Goal: Transaction & Acquisition: Purchase product/service

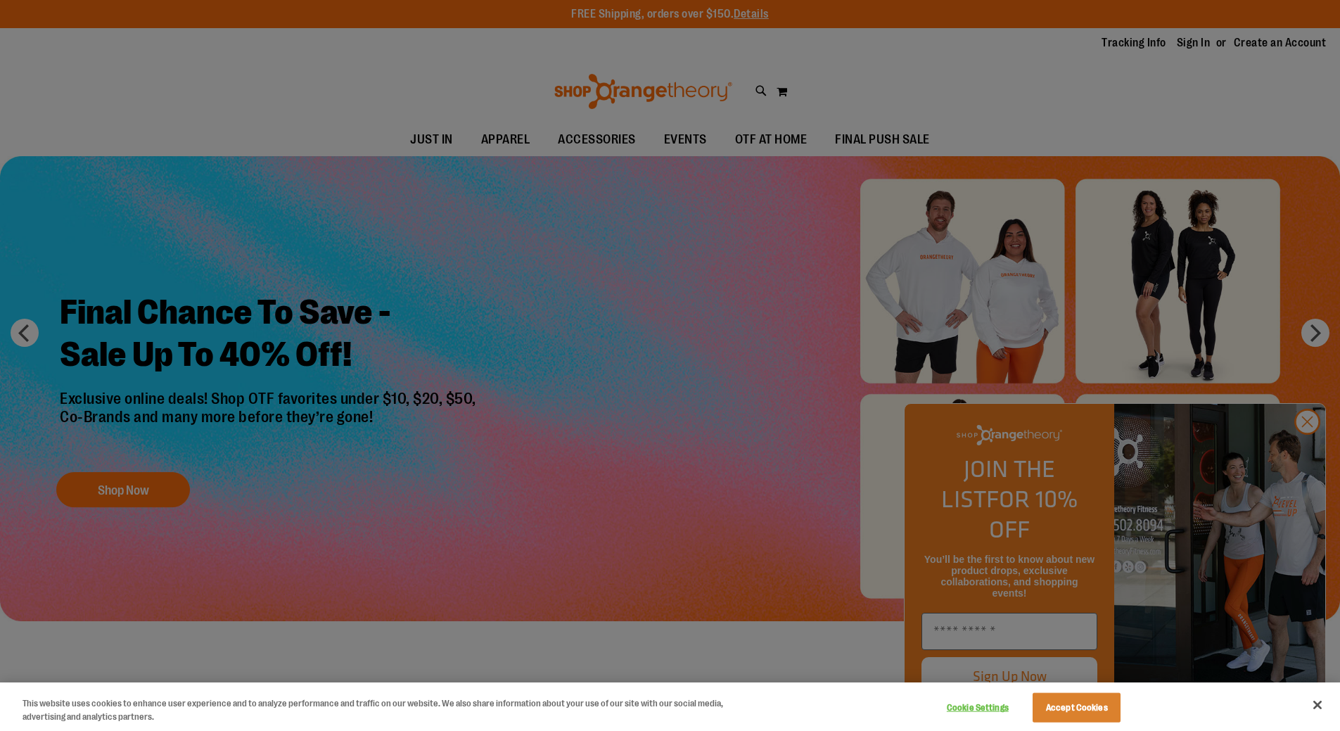
click at [628, 353] on div at bounding box center [670, 365] width 1340 height 731
click at [1085, 709] on button "Accept Cookies" at bounding box center [1077, 708] width 88 height 30
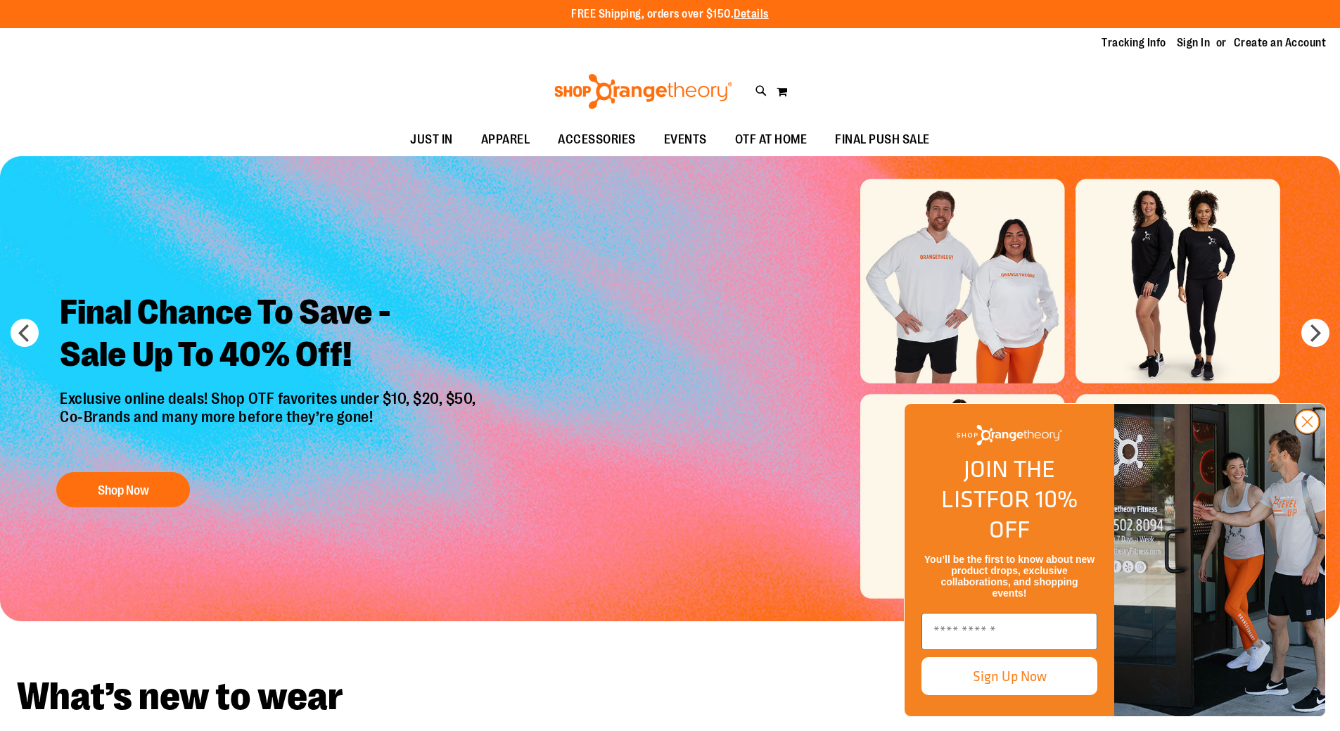
click at [1308, 433] on circle "Close dialog" at bounding box center [1307, 421] width 23 height 23
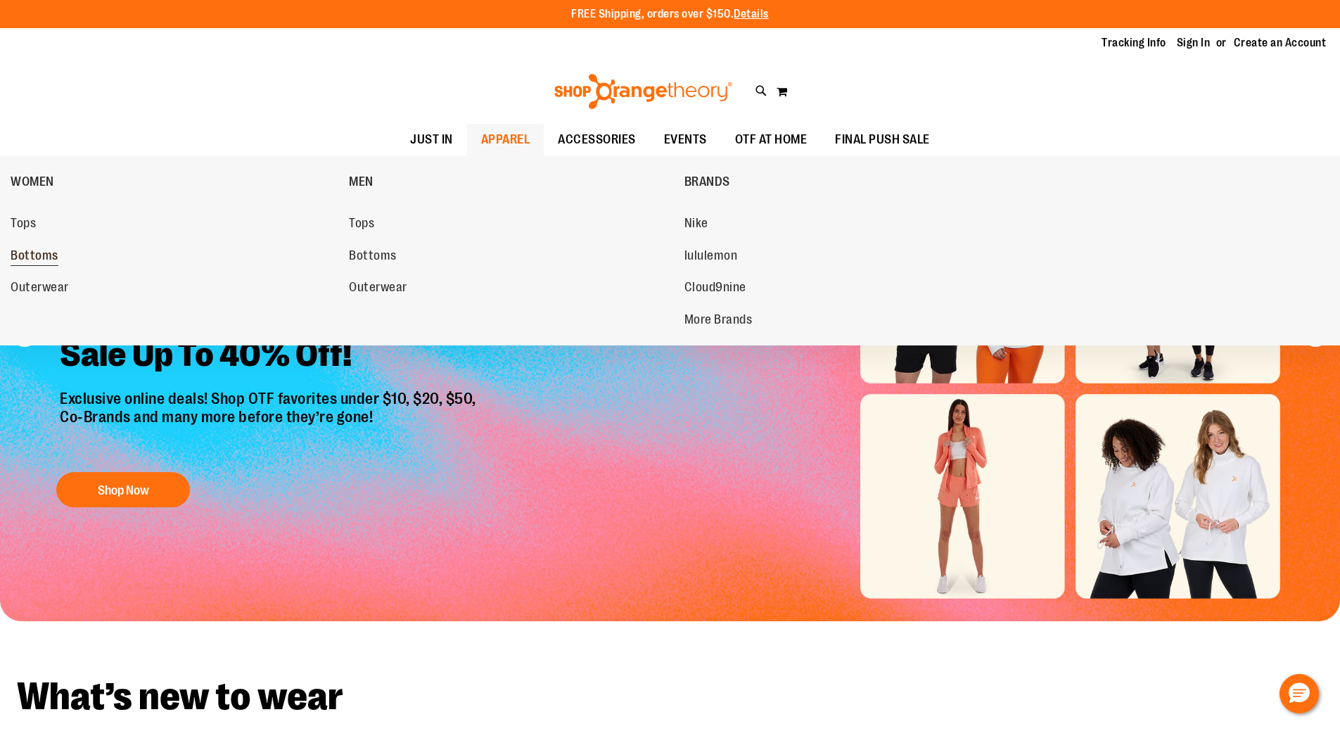
click at [30, 255] on span "Bottoms" at bounding box center [35, 257] width 48 height 18
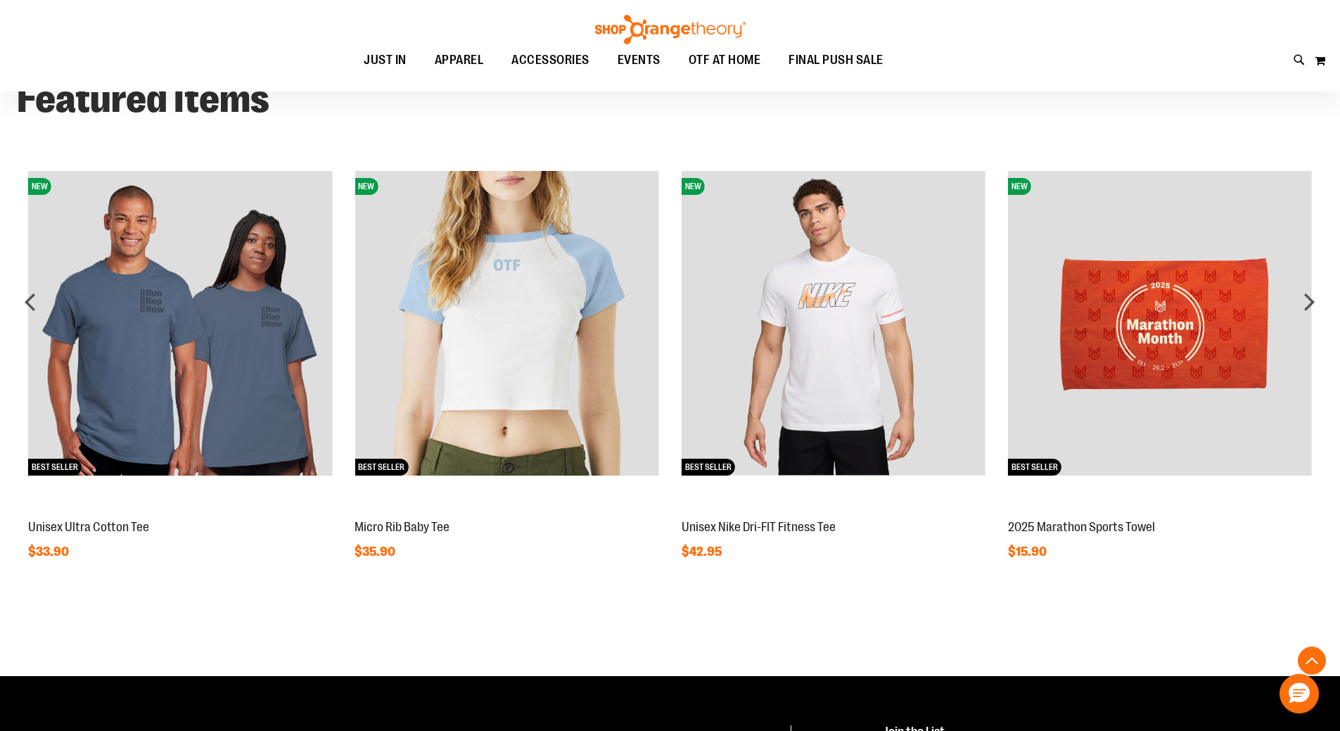
scroll to position [1266, 0]
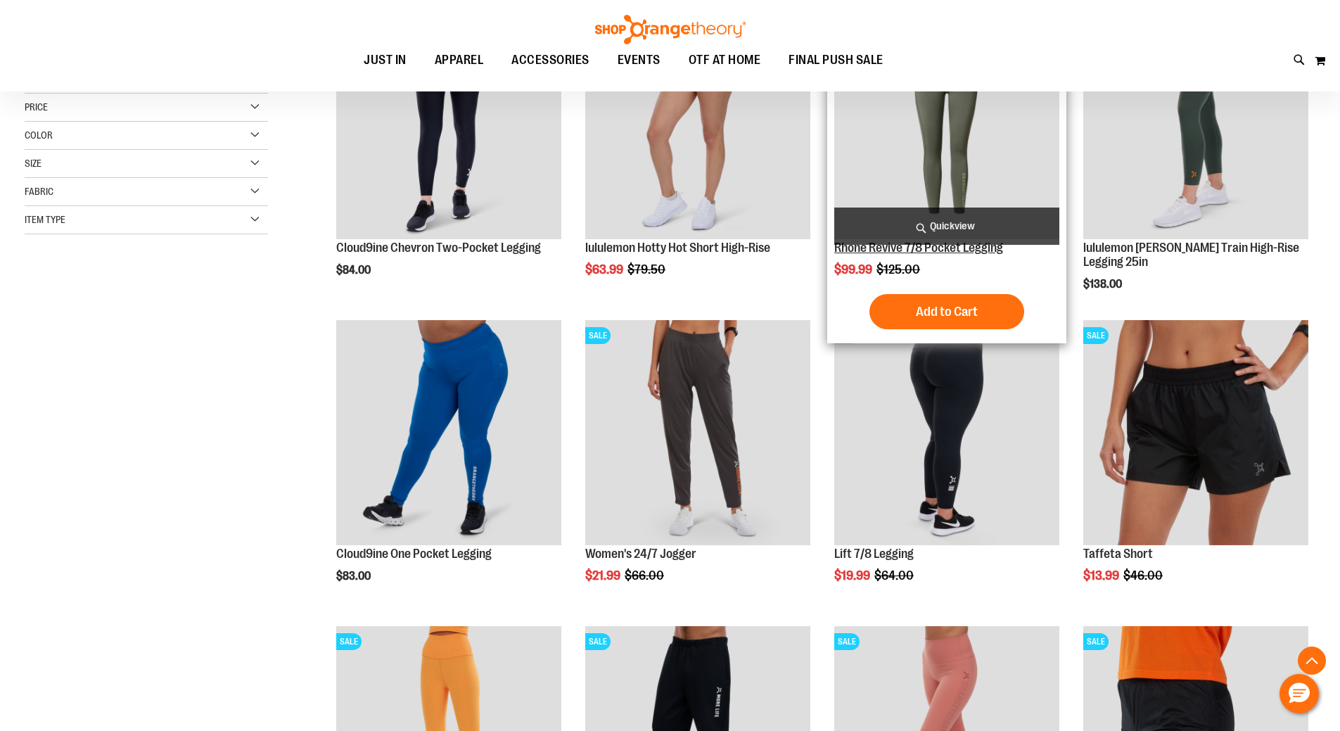
scroll to position [281, 0]
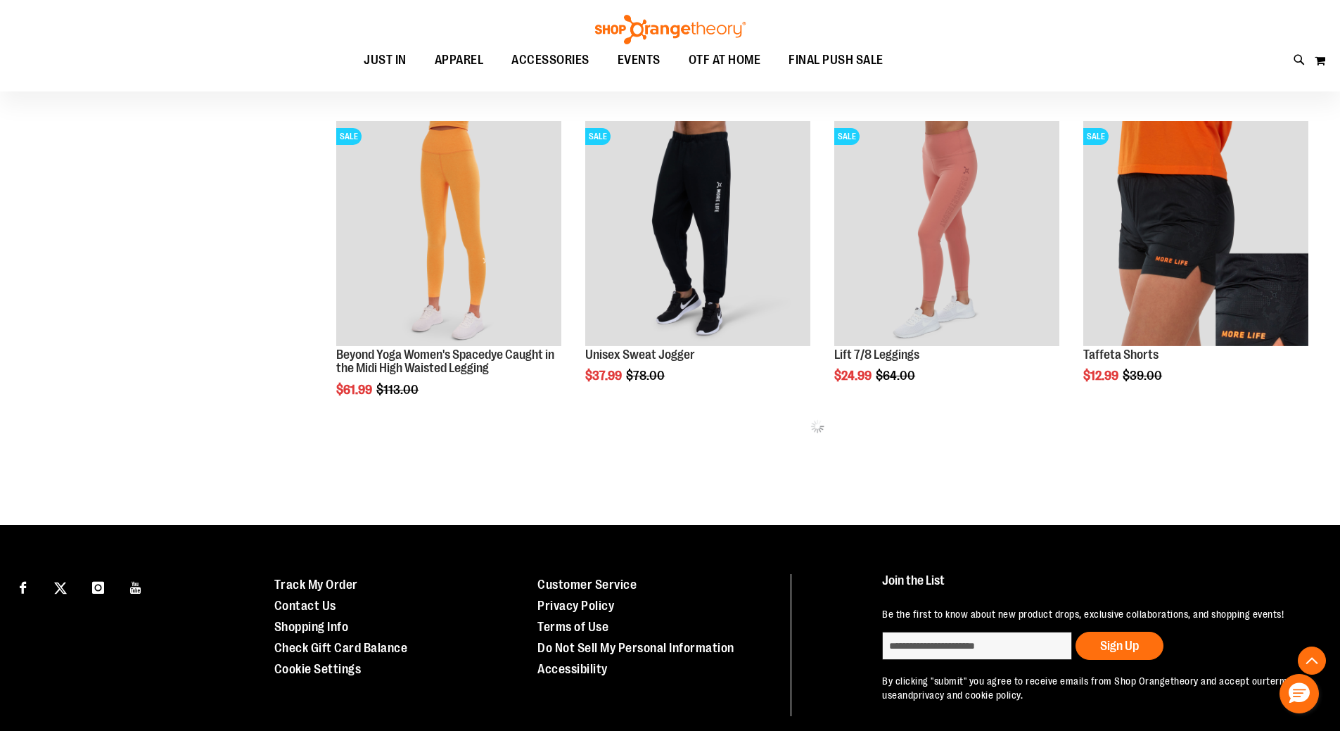
scroll to position [843, 0]
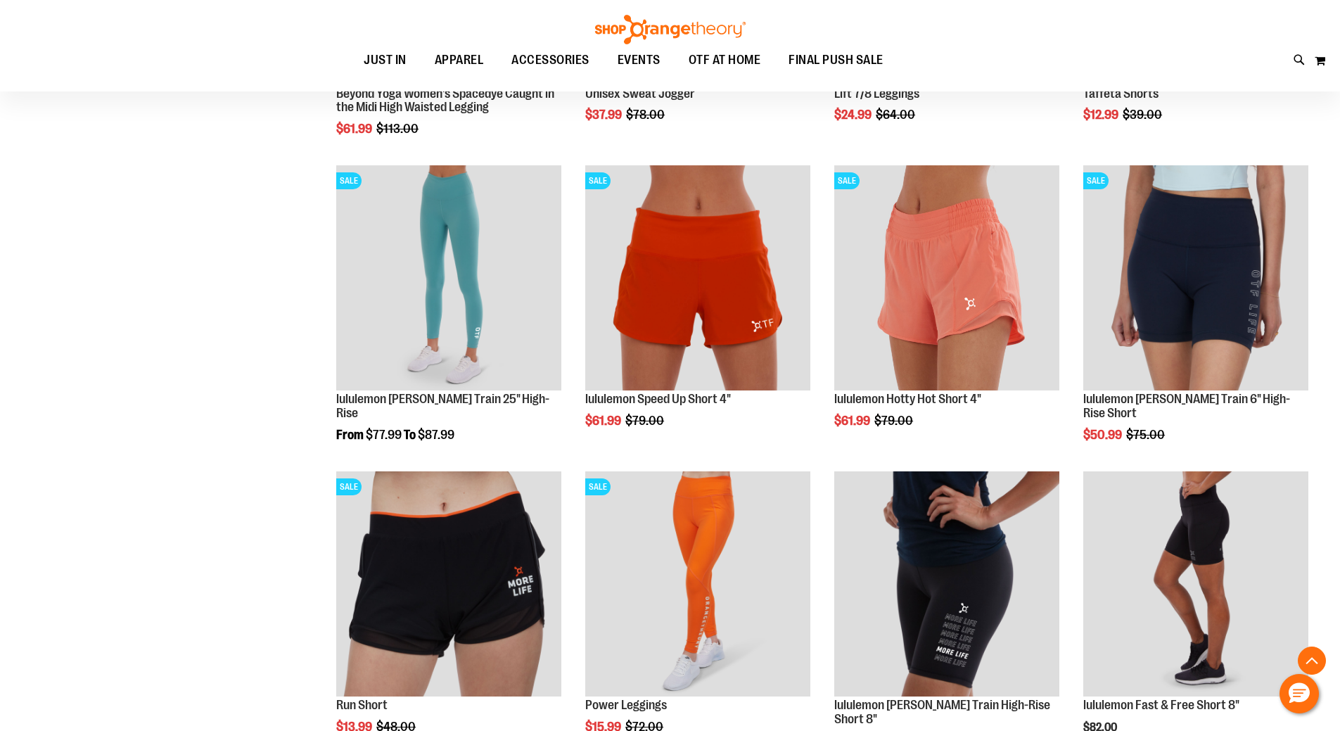
scroll to position [1054, 0]
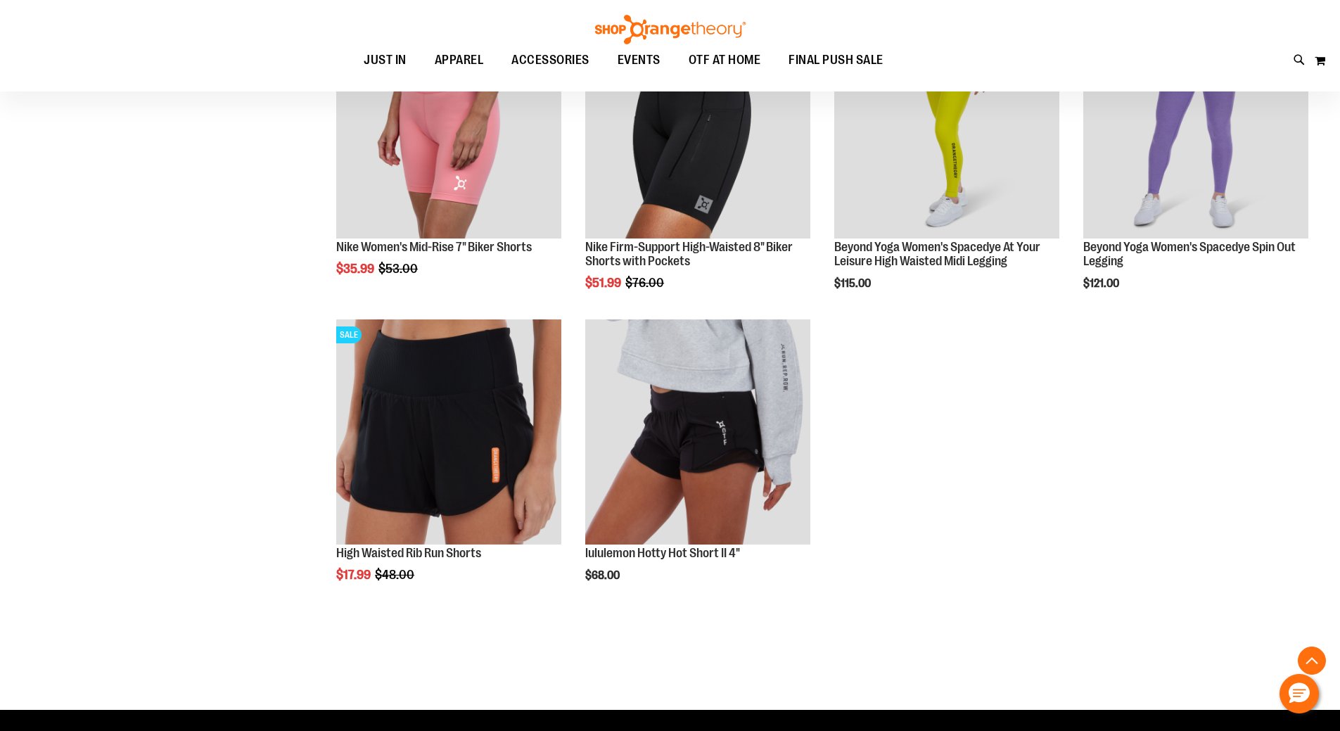
scroll to position [2117, 0]
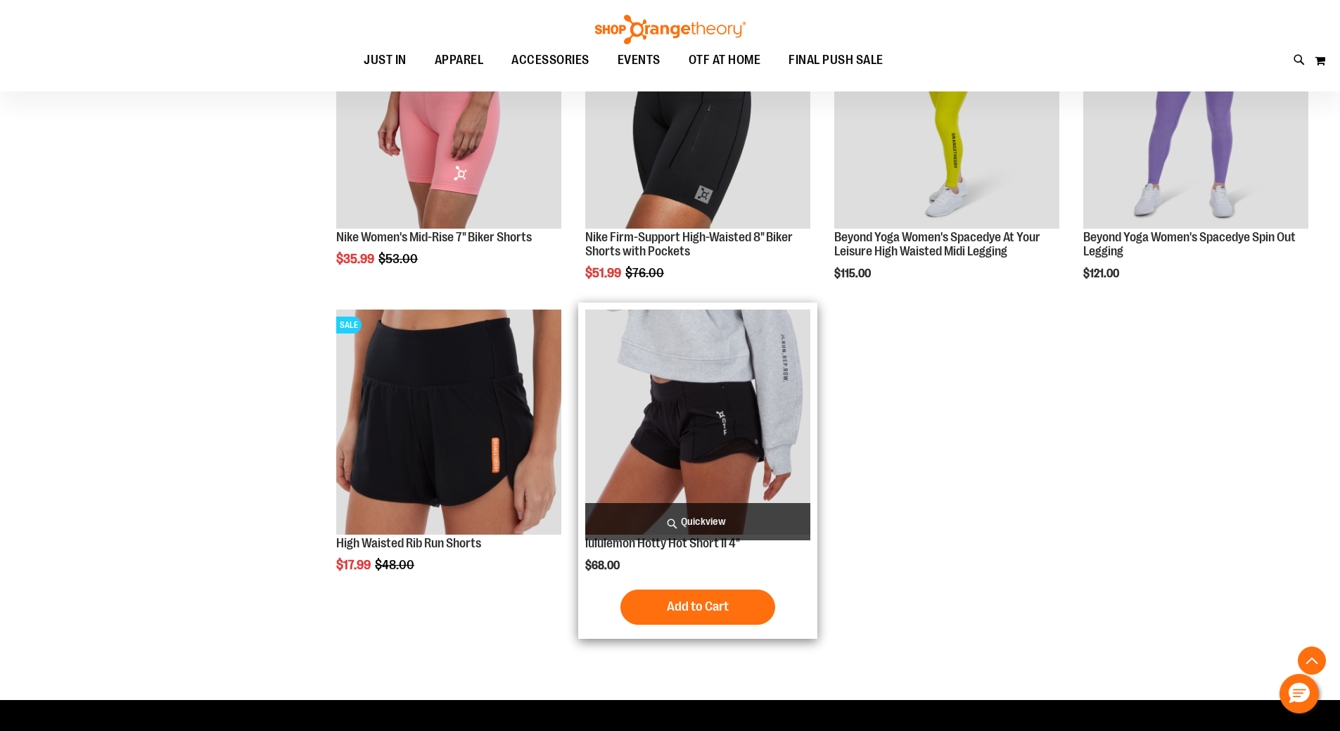
click at [723, 410] on img "product" at bounding box center [697, 422] width 225 height 225
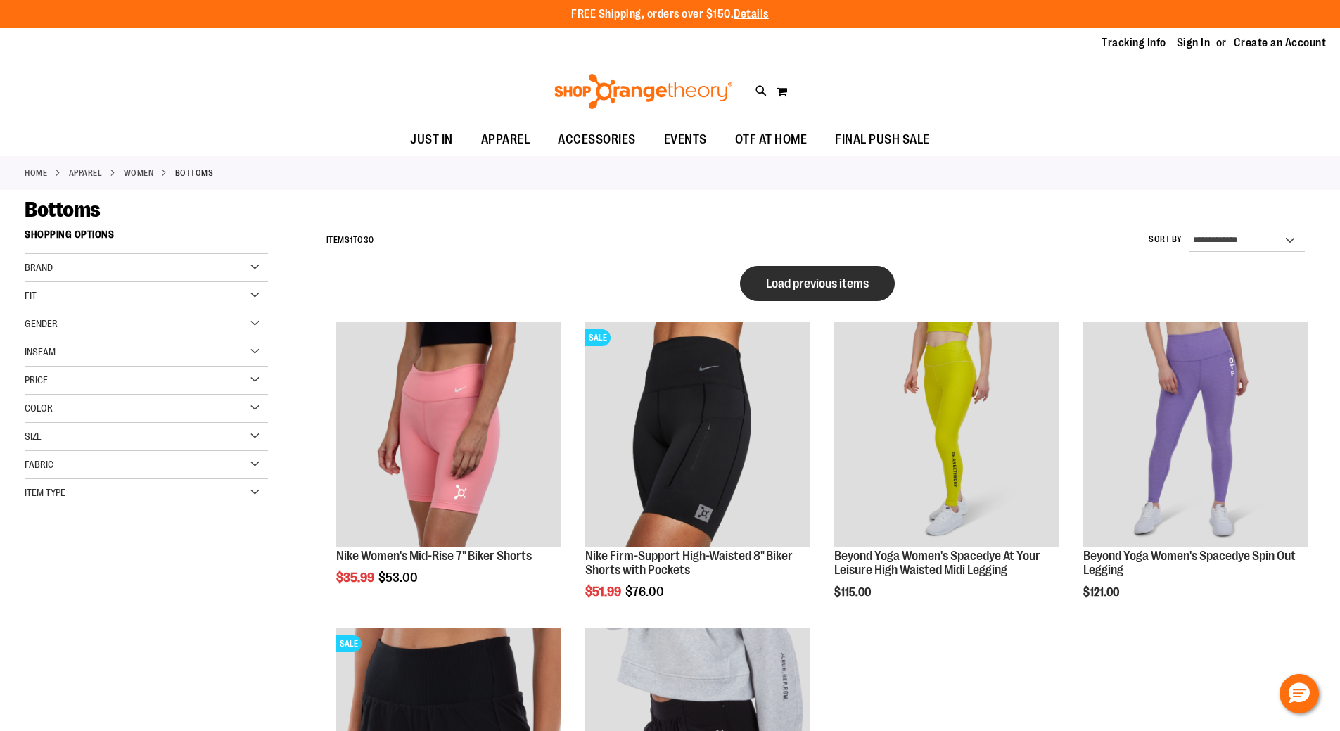
click at [847, 284] on span "Load previous items" at bounding box center [817, 283] width 103 height 14
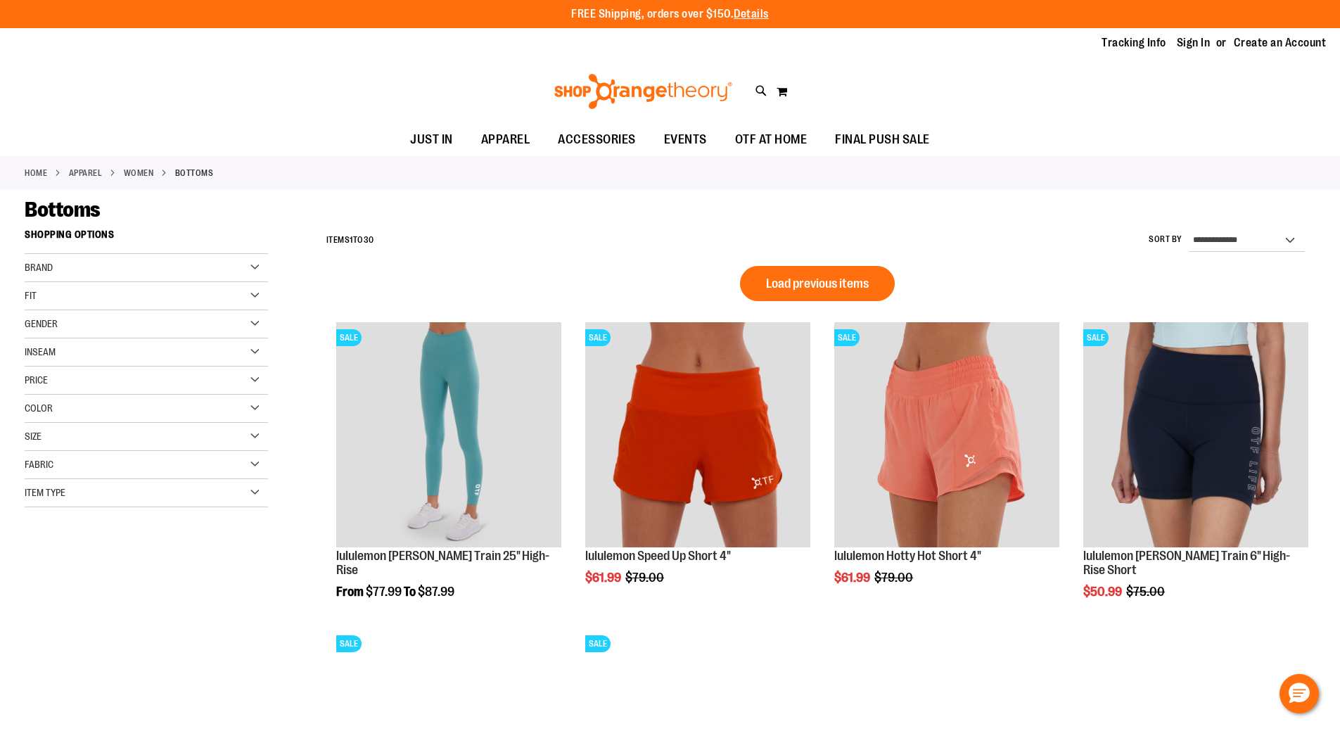
click at [843, 283] on span "Load previous items" at bounding box center [817, 283] width 103 height 14
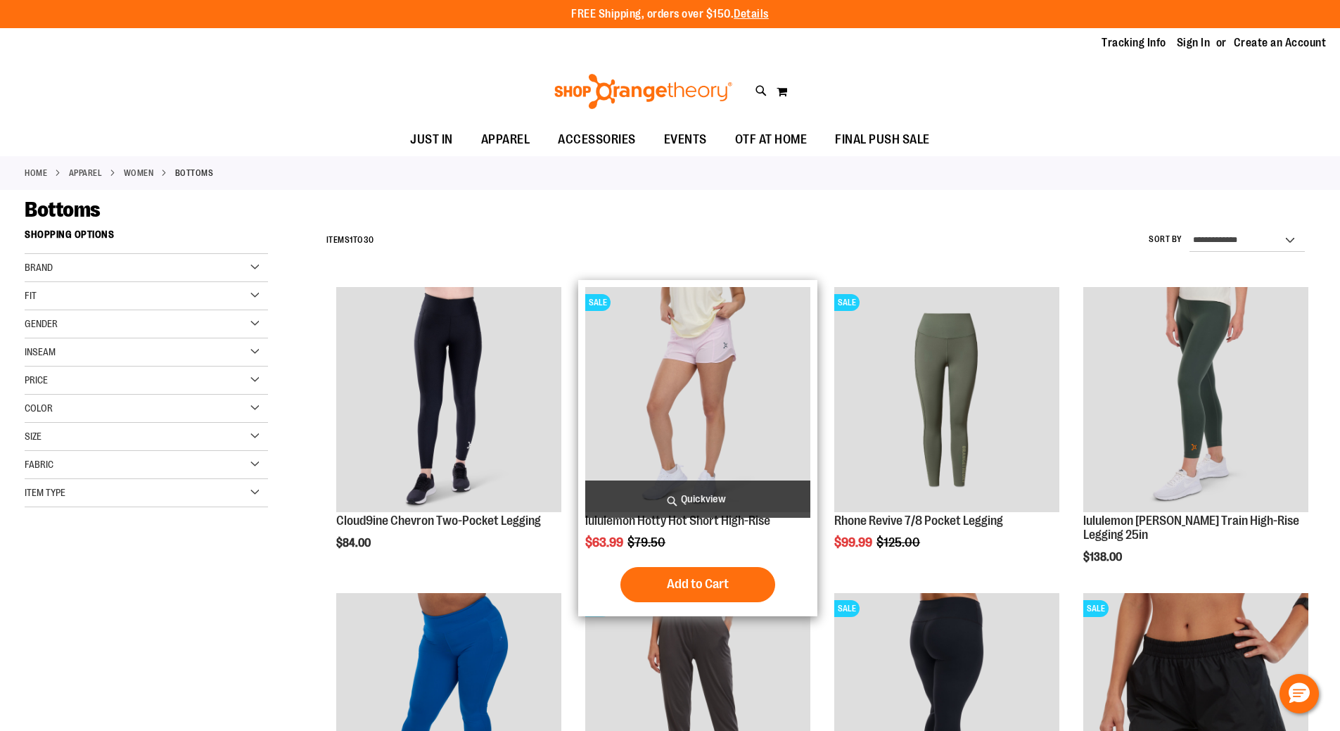
click at [748, 367] on img "product" at bounding box center [697, 399] width 225 height 225
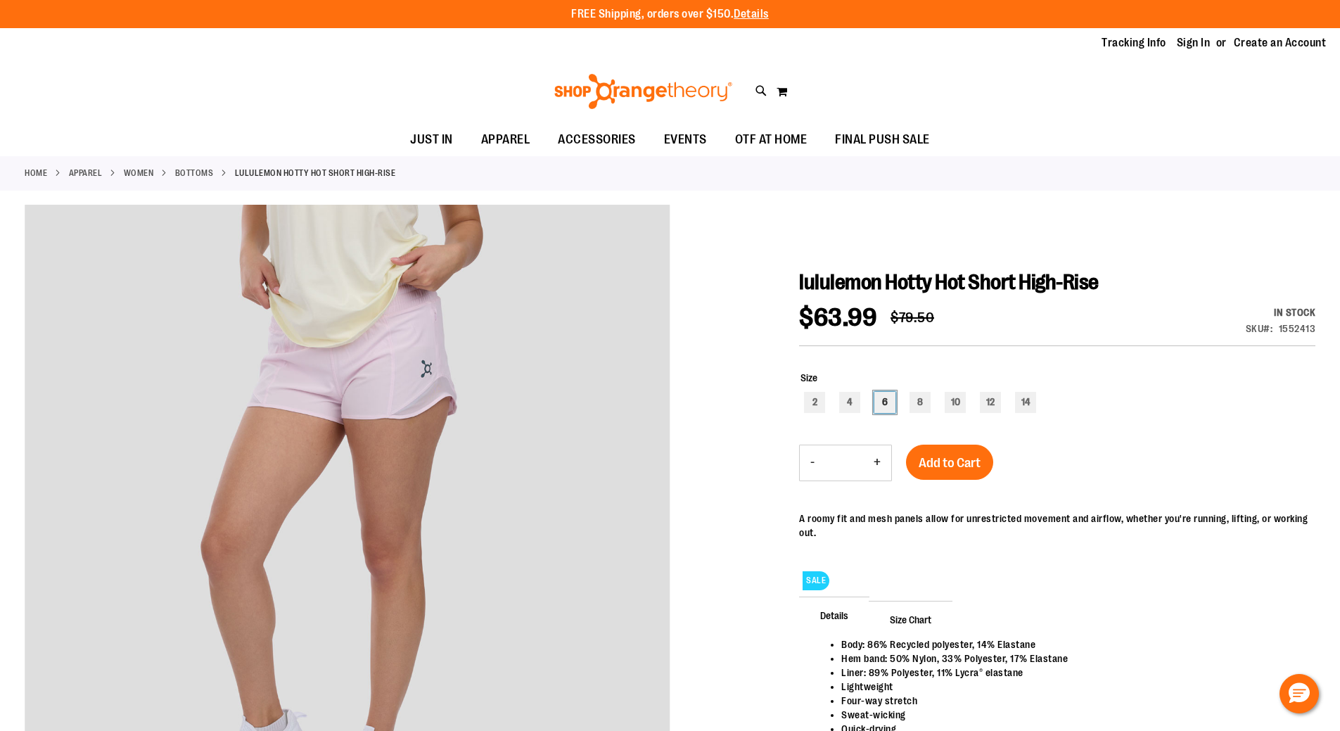
click at [888, 407] on div "6" at bounding box center [884, 402] width 21 height 21
type input "***"
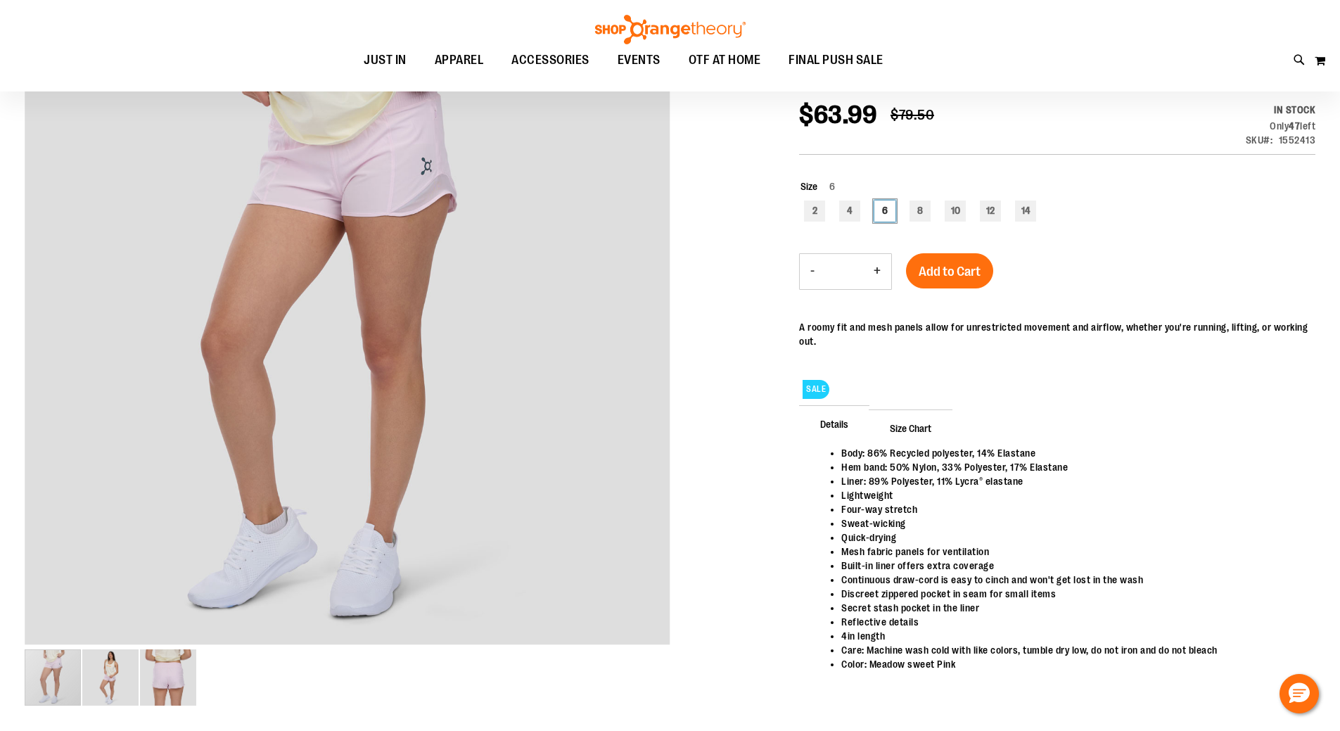
scroll to position [210, 0]
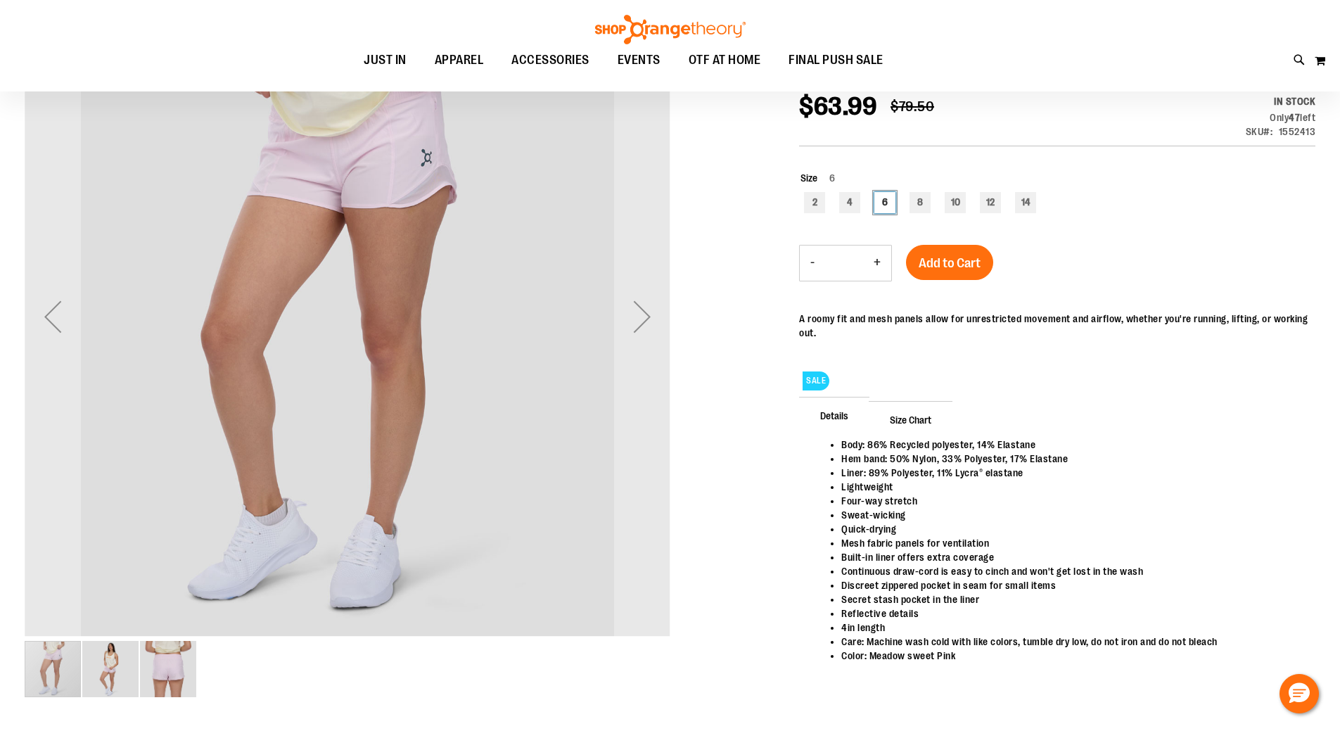
click at [110, 676] on img "image 2 of 3" at bounding box center [110, 669] width 56 height 56
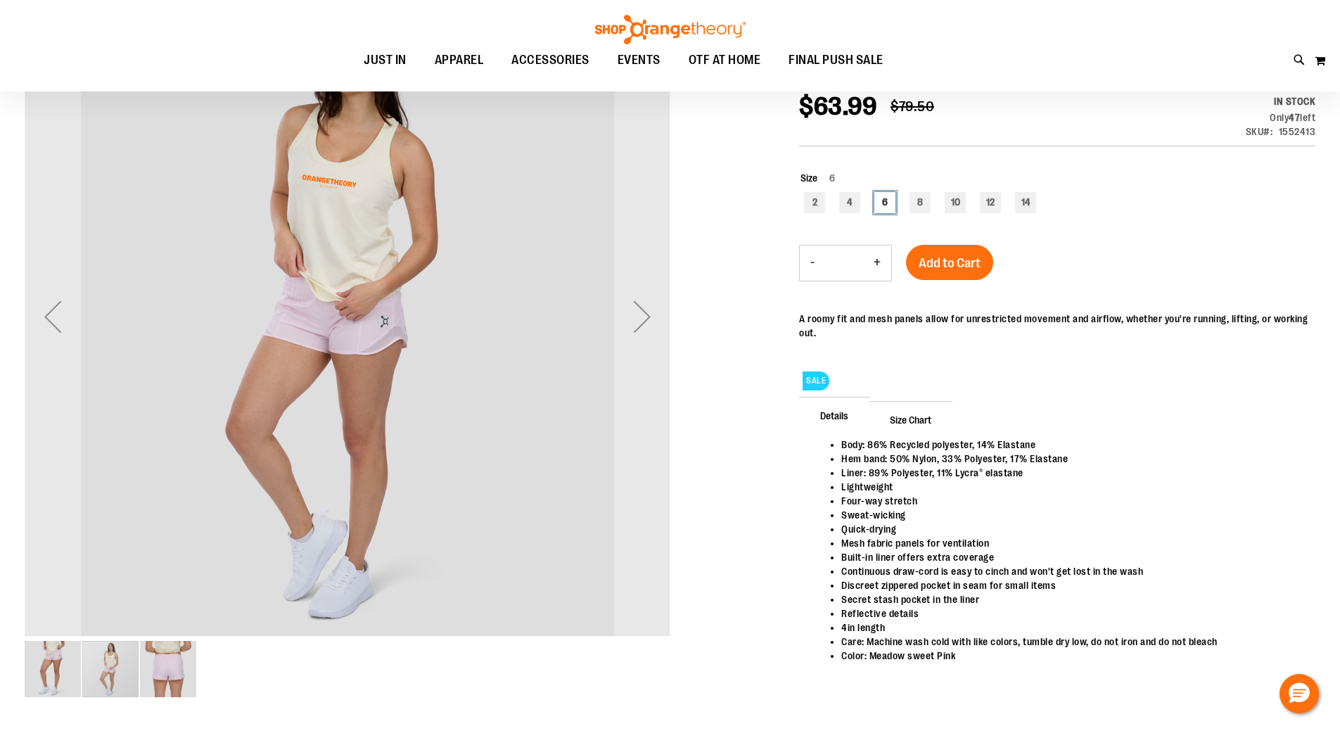
click at [162, 661] on img "image 3 of 3" at bounding box center [168, 669] width 56 height 56
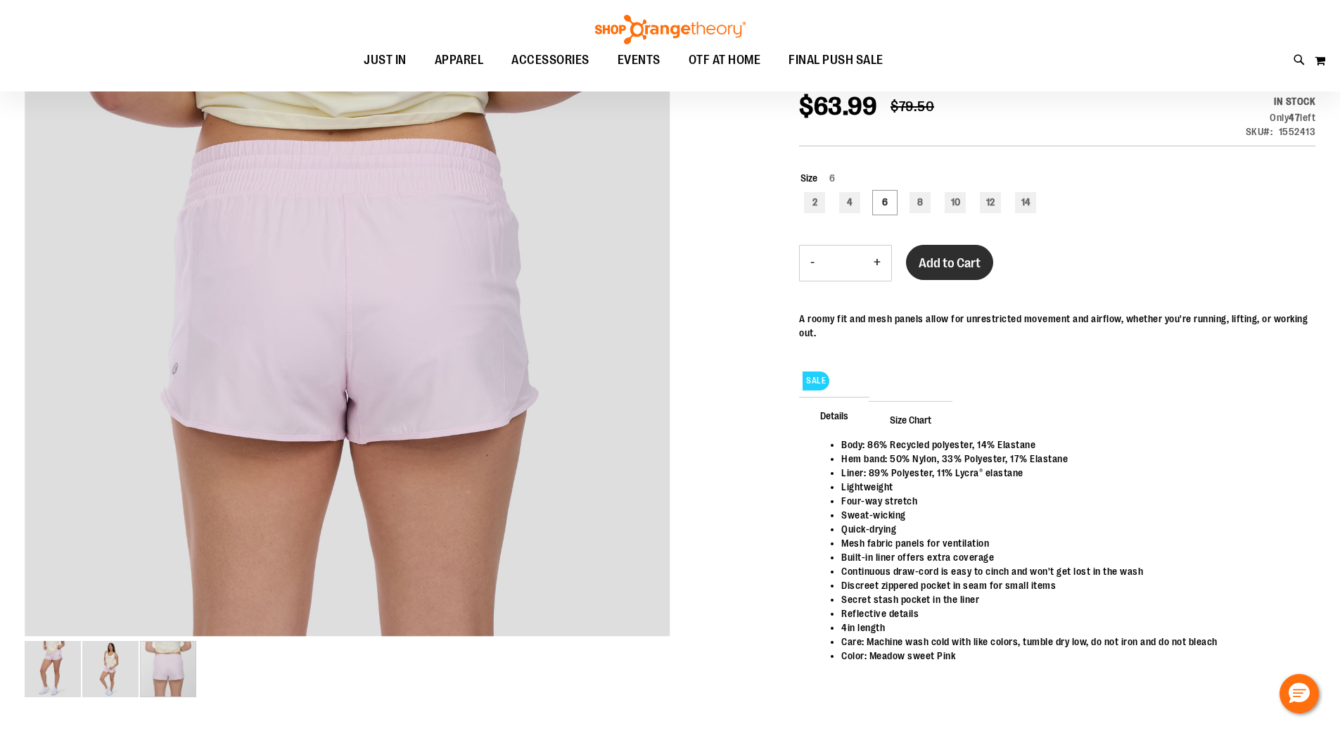
click at [967, 264] on span "Add to Cart" at bounding box center [950, 262] width 62 height 15
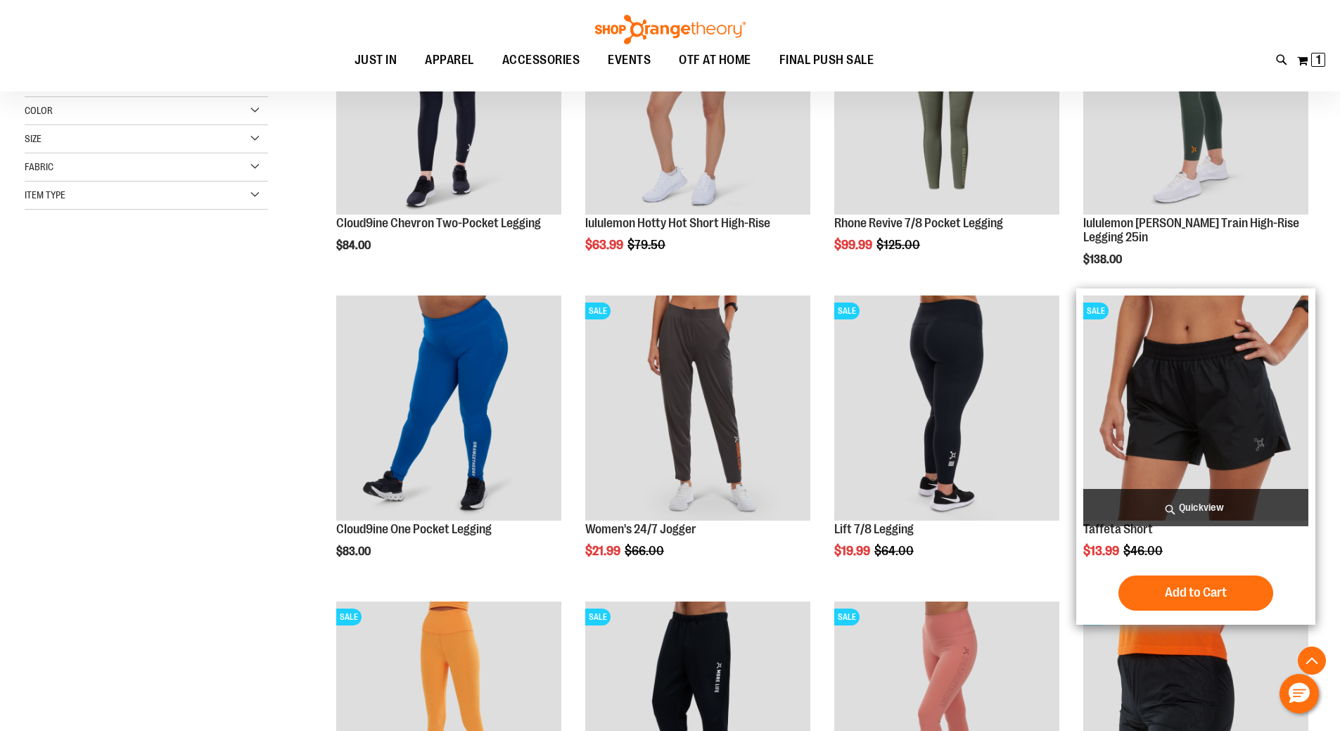
scroll to position [351, 0]
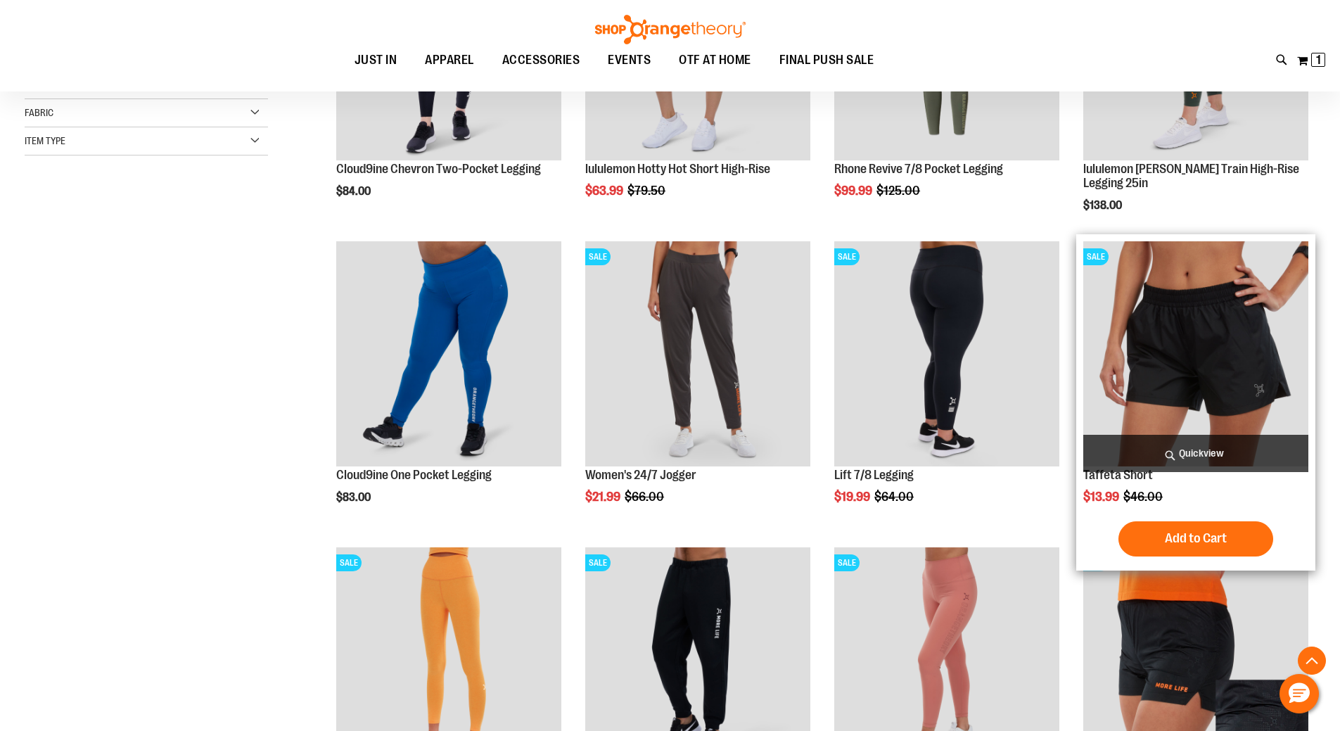
click at [1212, 354] on img "product" at bounding box center [1195, 353] width 225 height 225
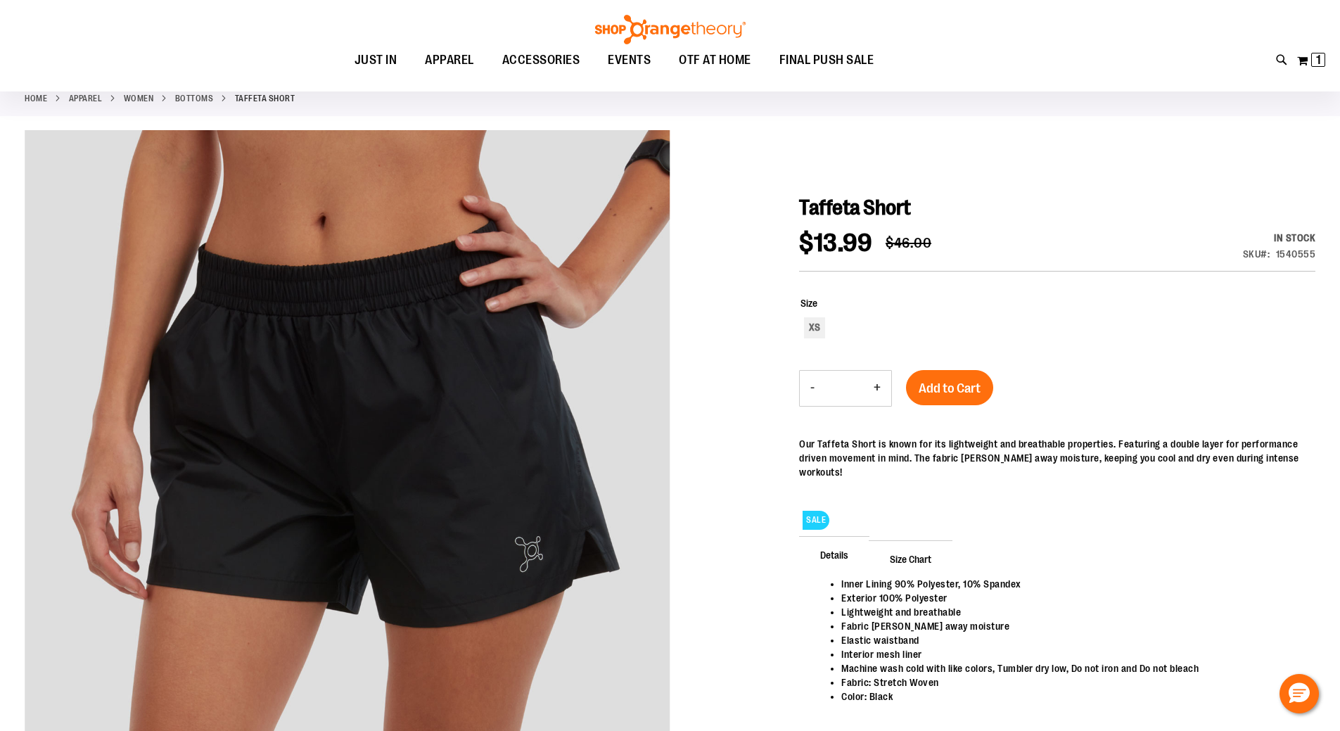
scroll to position [70, 0]
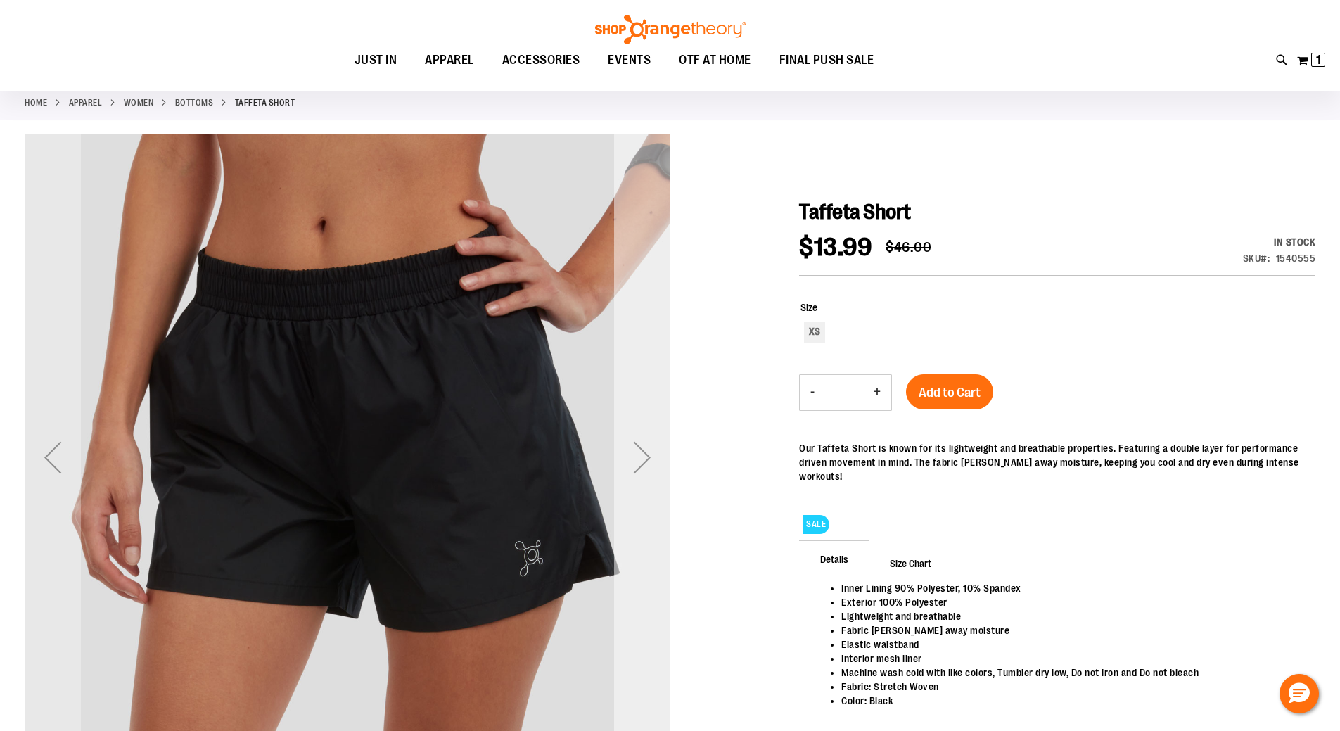
click at [643, 450] on div "Next" at bounding box center [642, 457] width 56 height 56
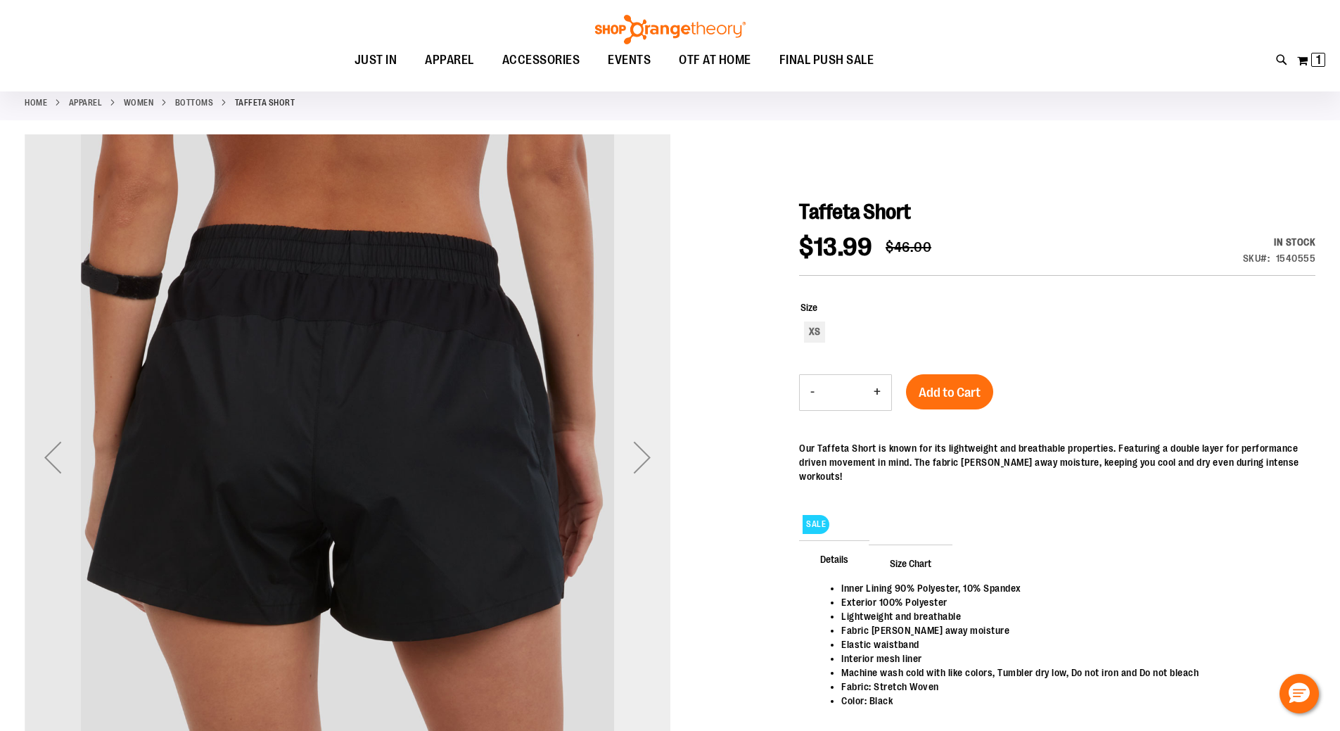
click at [643, 450] on div "Next" at bounding box center [642, 457] width 56 height 56
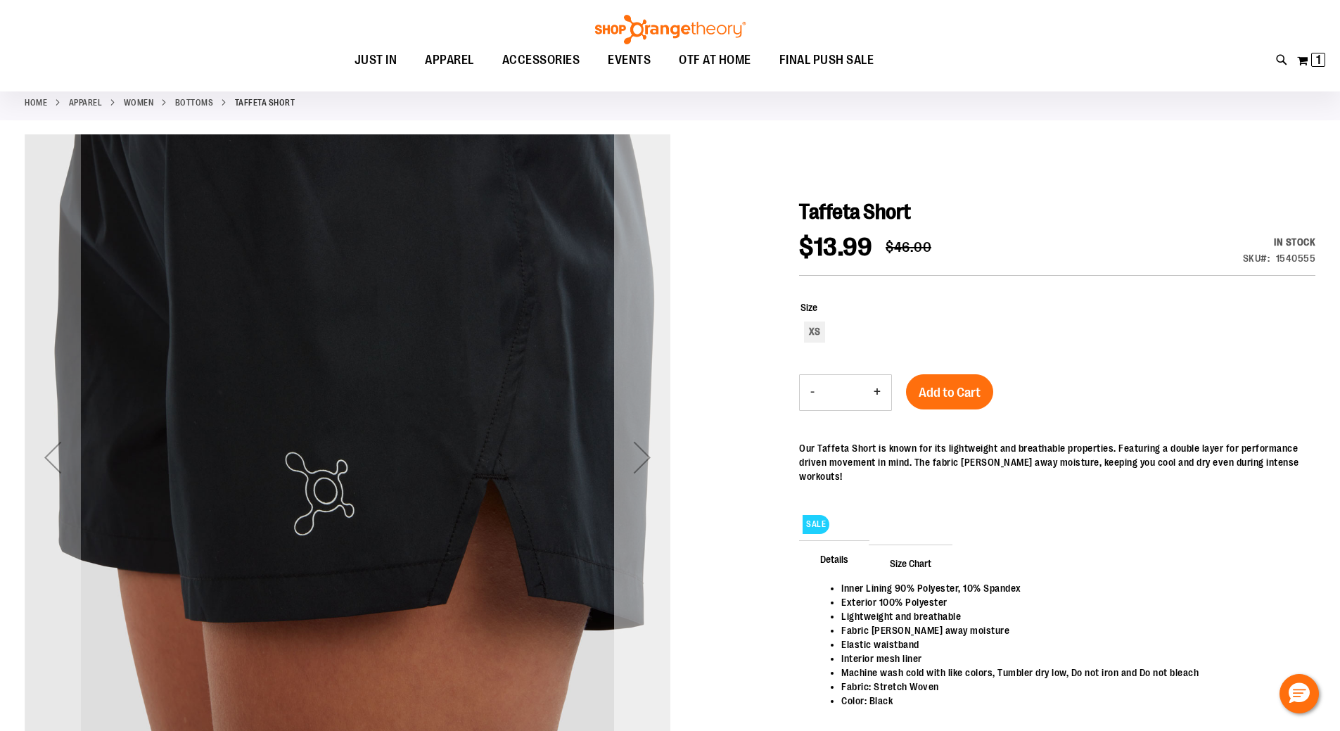
click at [643, 450] on div "Next" at bounding box center [642, 457] width 56 height 56
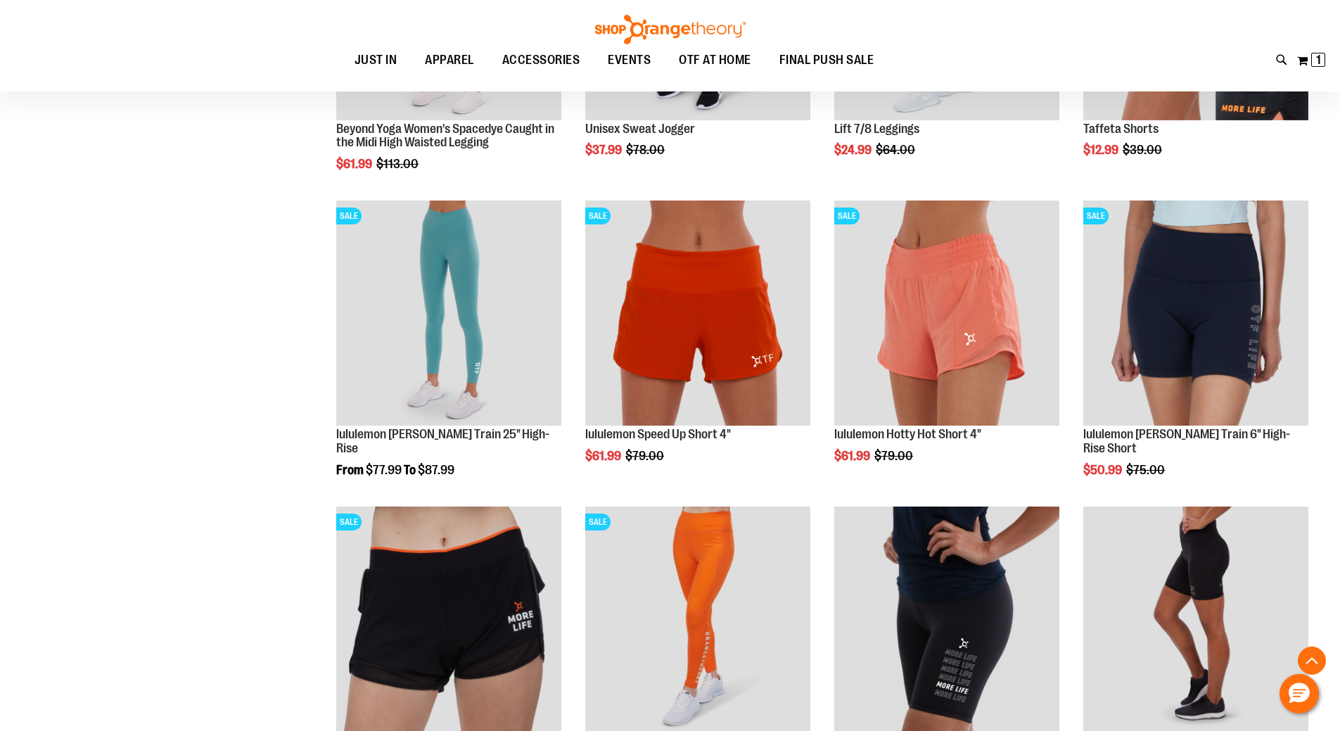
scroll to position [1097, 0]
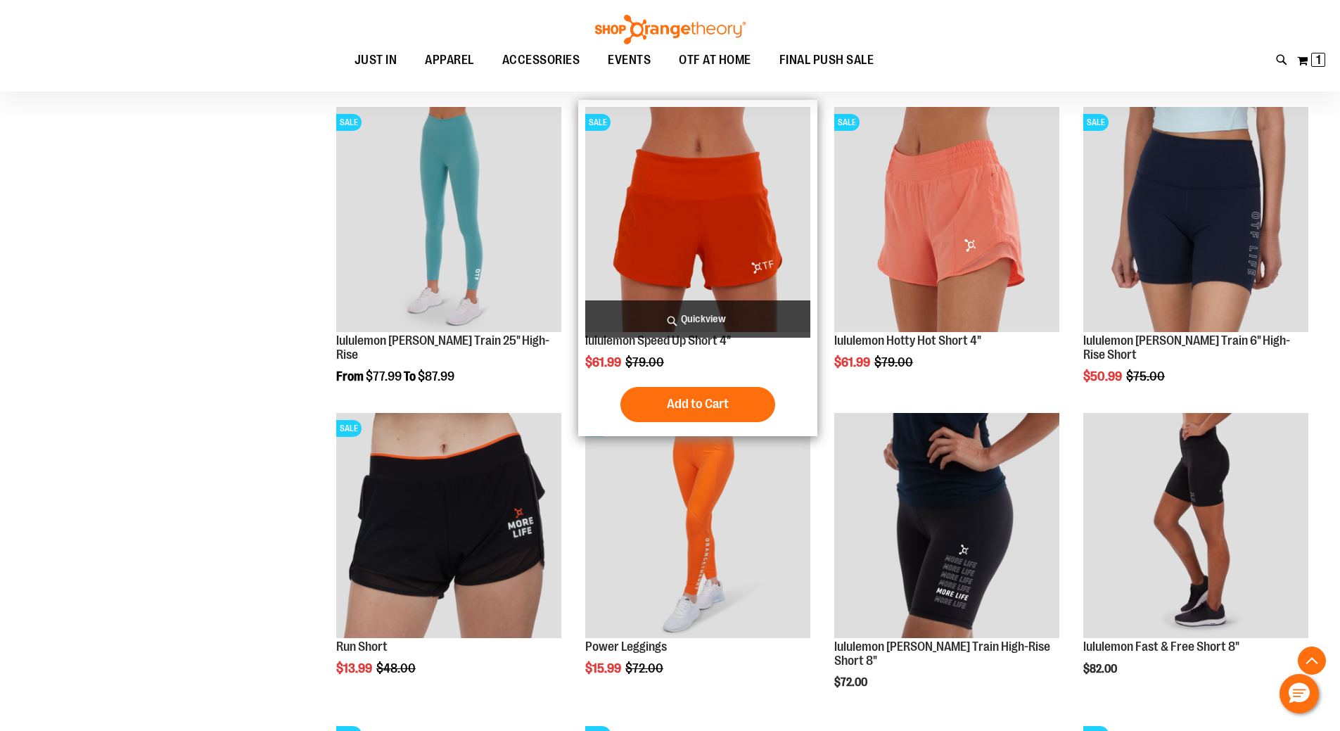
click at [703, 229] on img "product" at bounding box center [697, 219] width 225 height 225
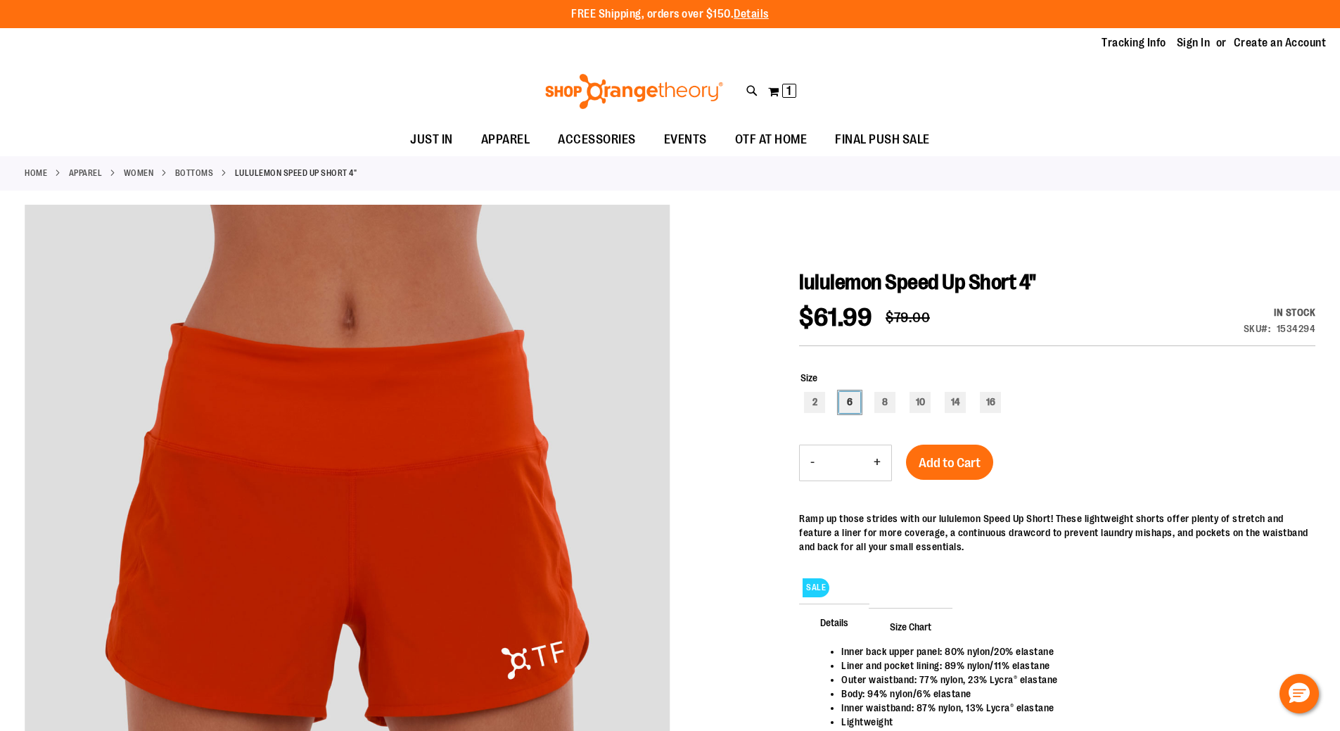
click at [846, 404] on div "6" at bounding box center [849, 402] width 21 height 21
type input "***"
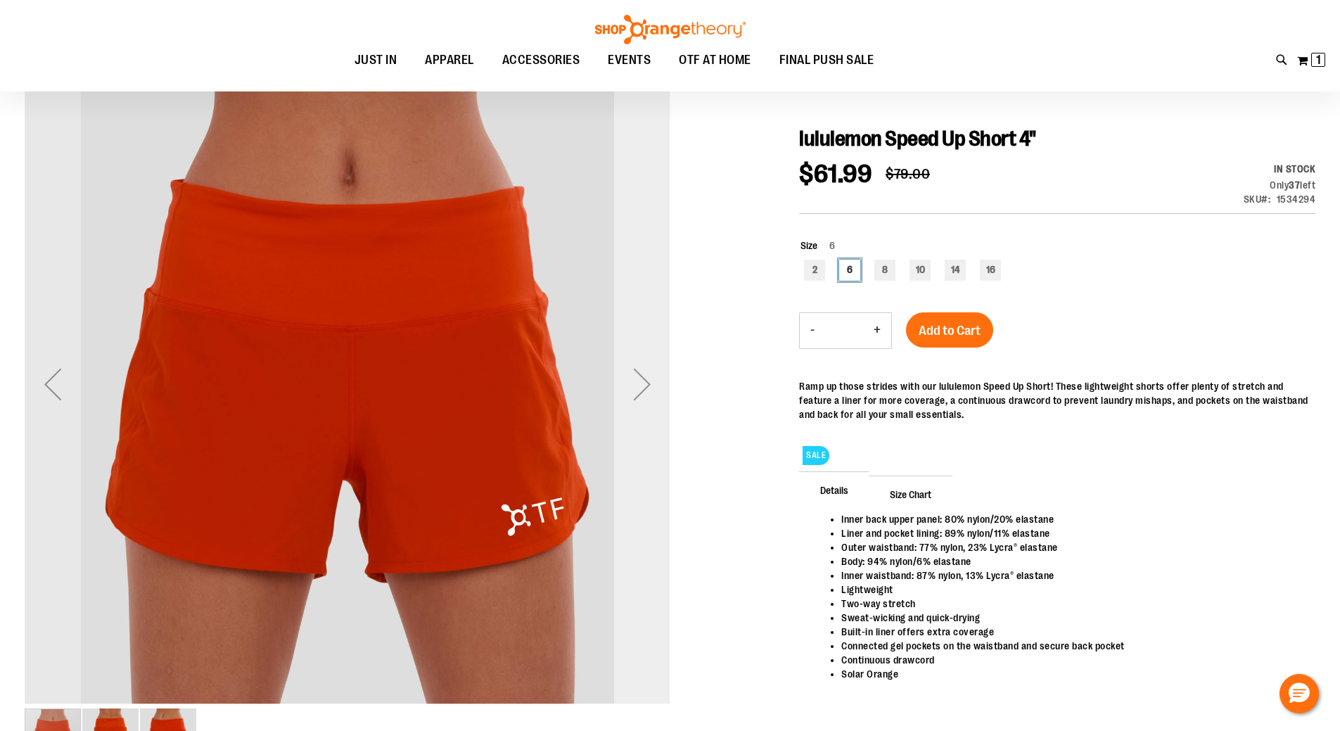
scroll to position [141, 0]
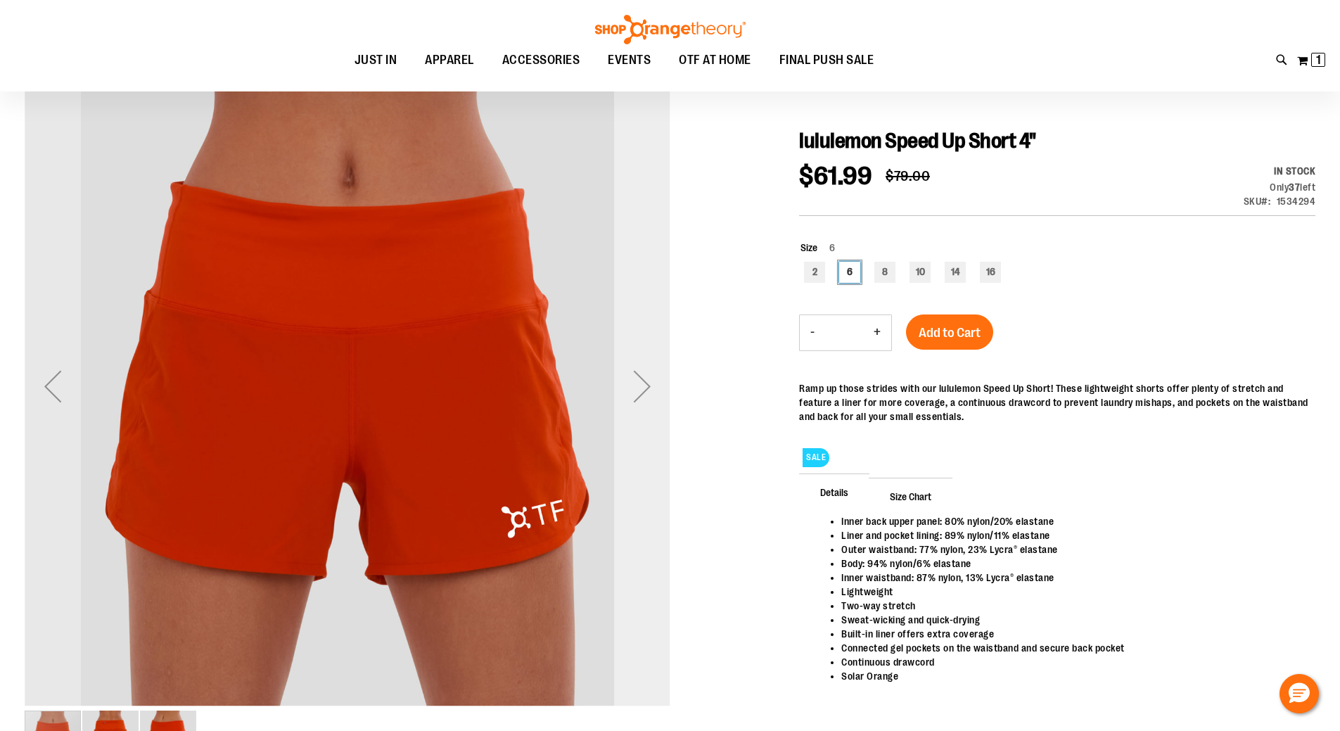
click at [646, 388] on div "Next" at bounding box center [642, 386] width 56 height 56
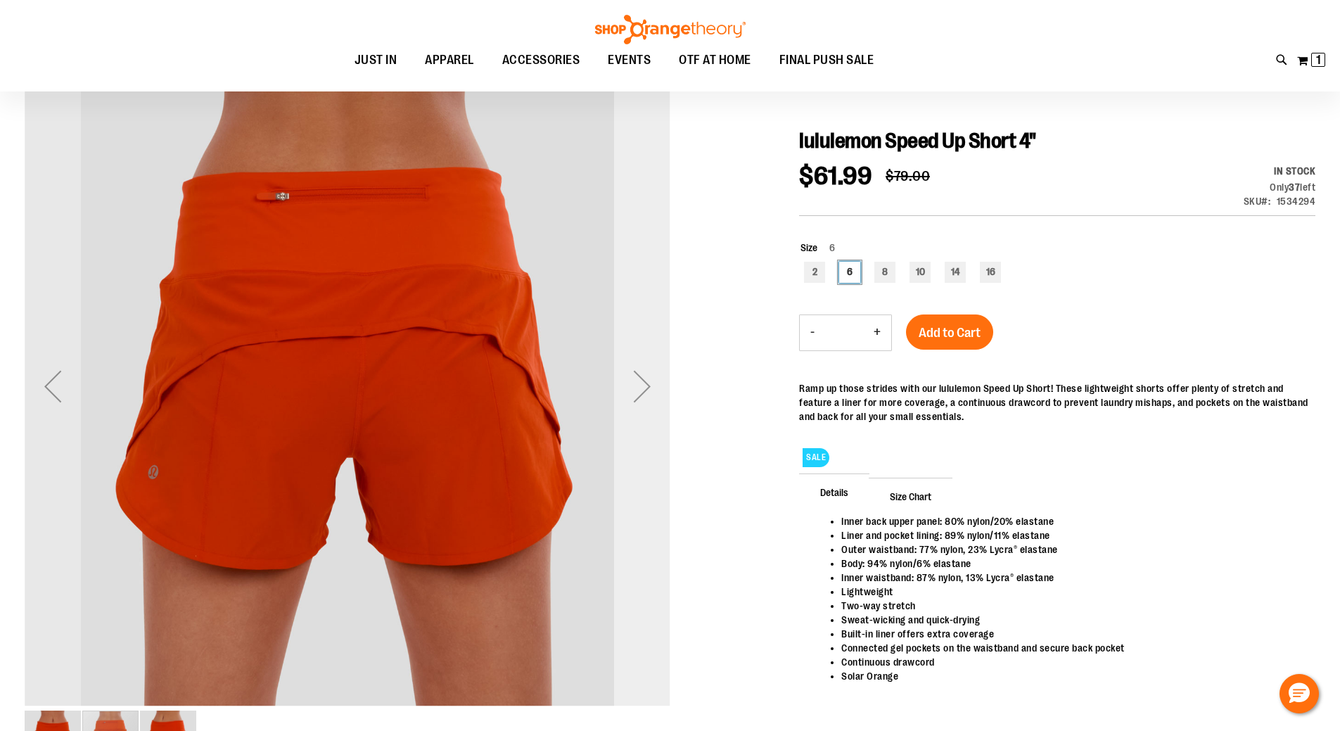
click at [646, 388] on div "Next" at bounding box center [642, 386] width 56 height 56
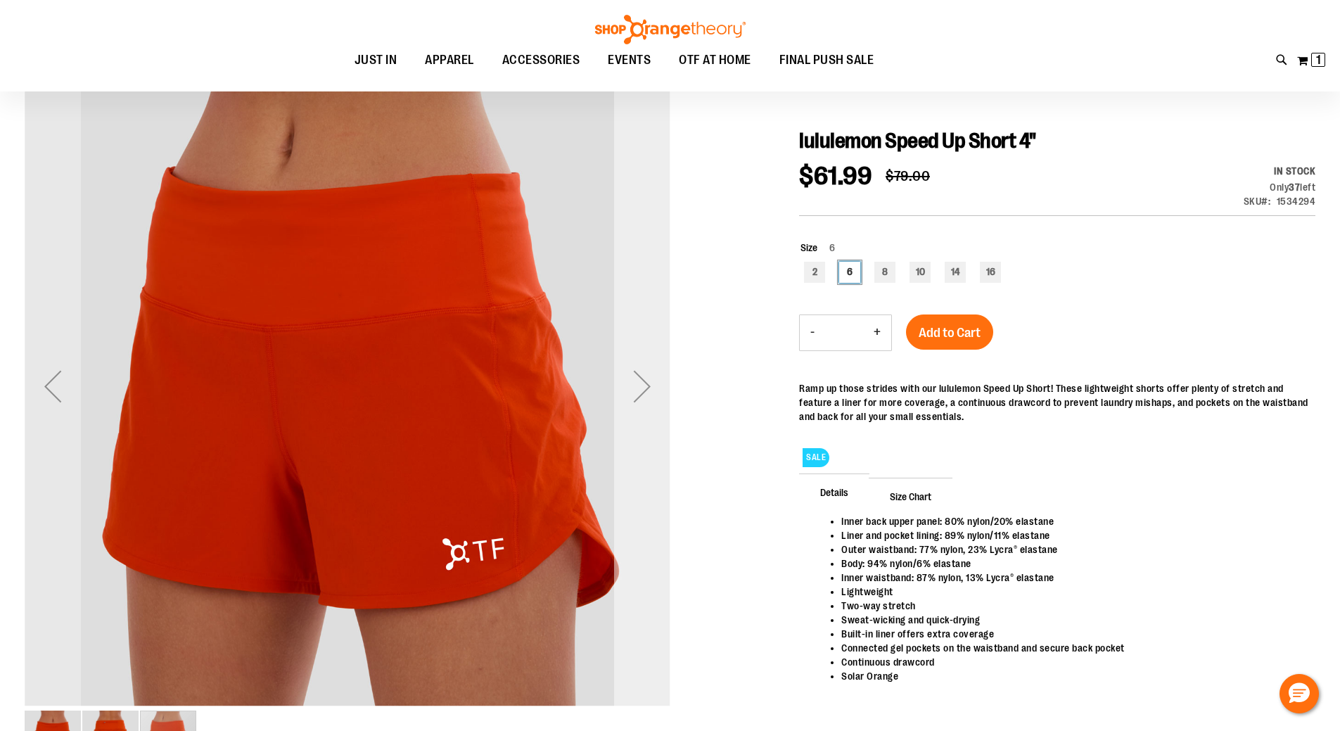
click at [646, 388] on div "Next" at bounding box center [642, 386] width 56 height 56
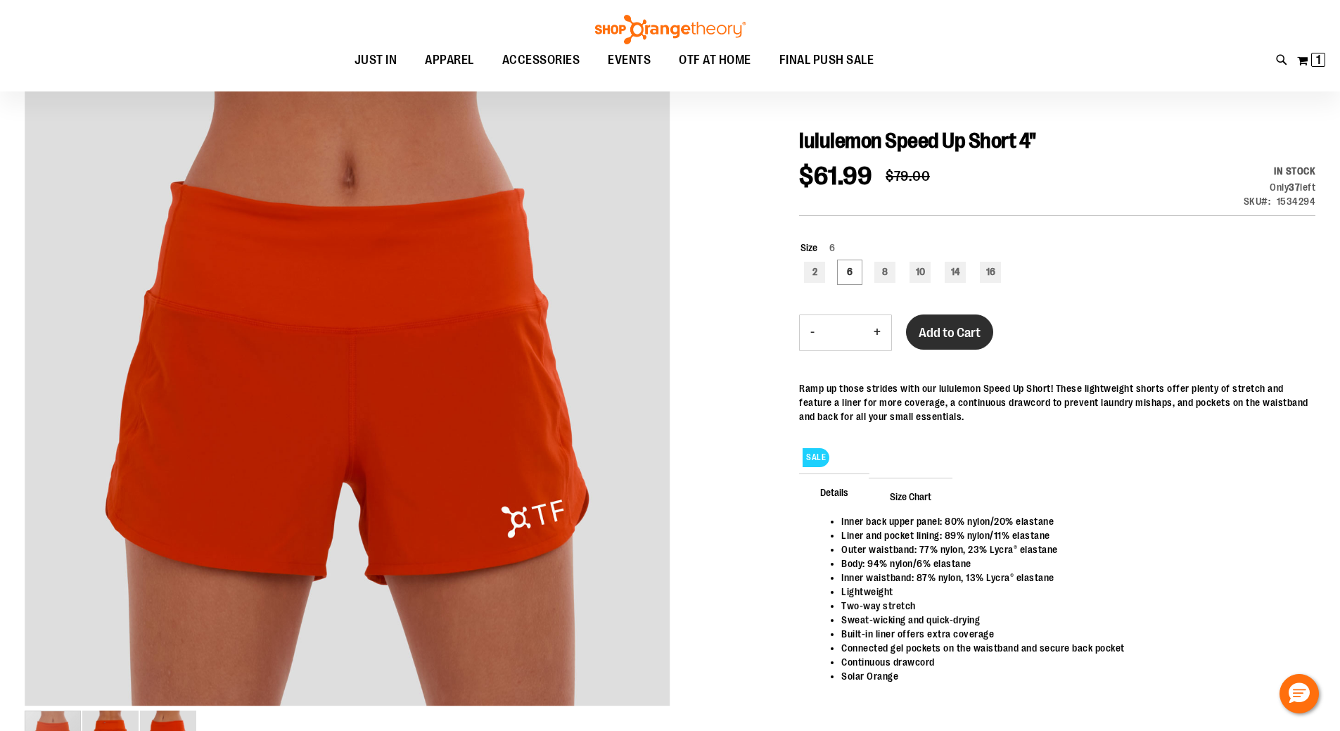
click at [956, 347] on button "Add to Cart" at bounding box center [949, 331] width 87 height 35
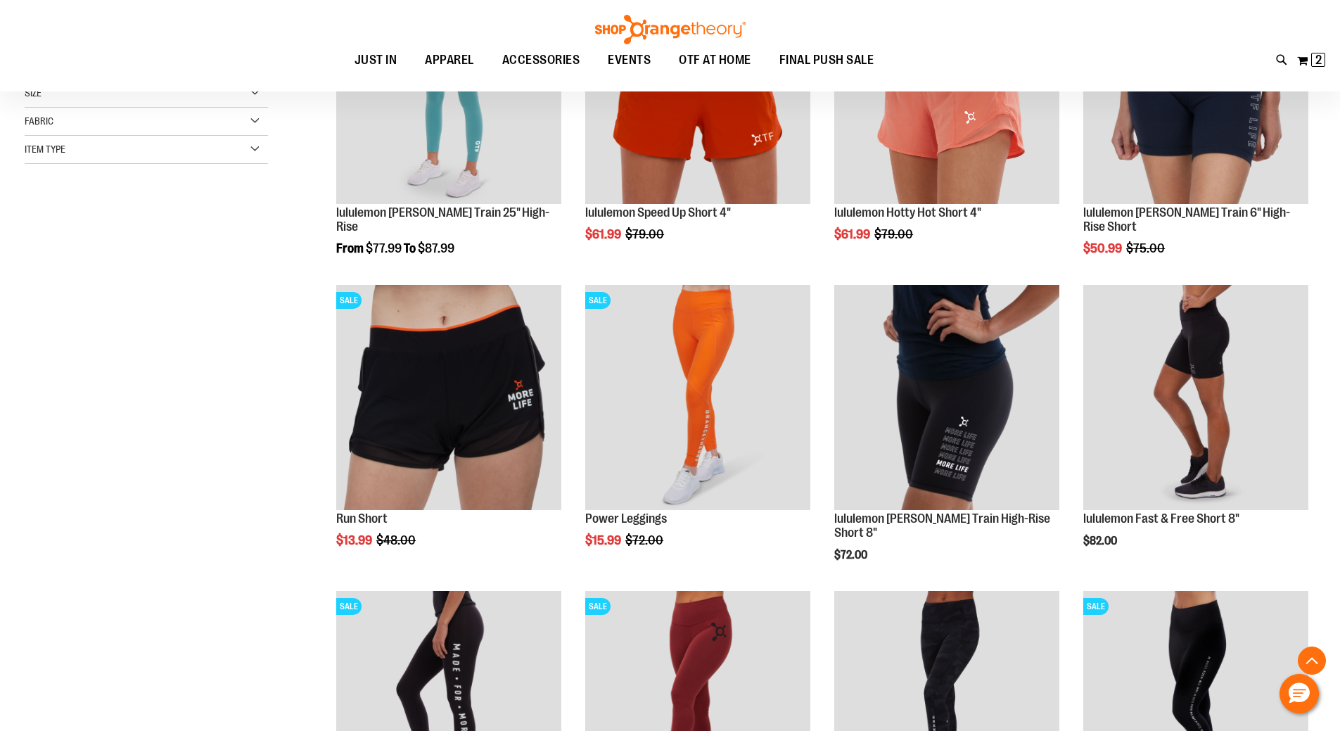
scroll to position [110, 0]
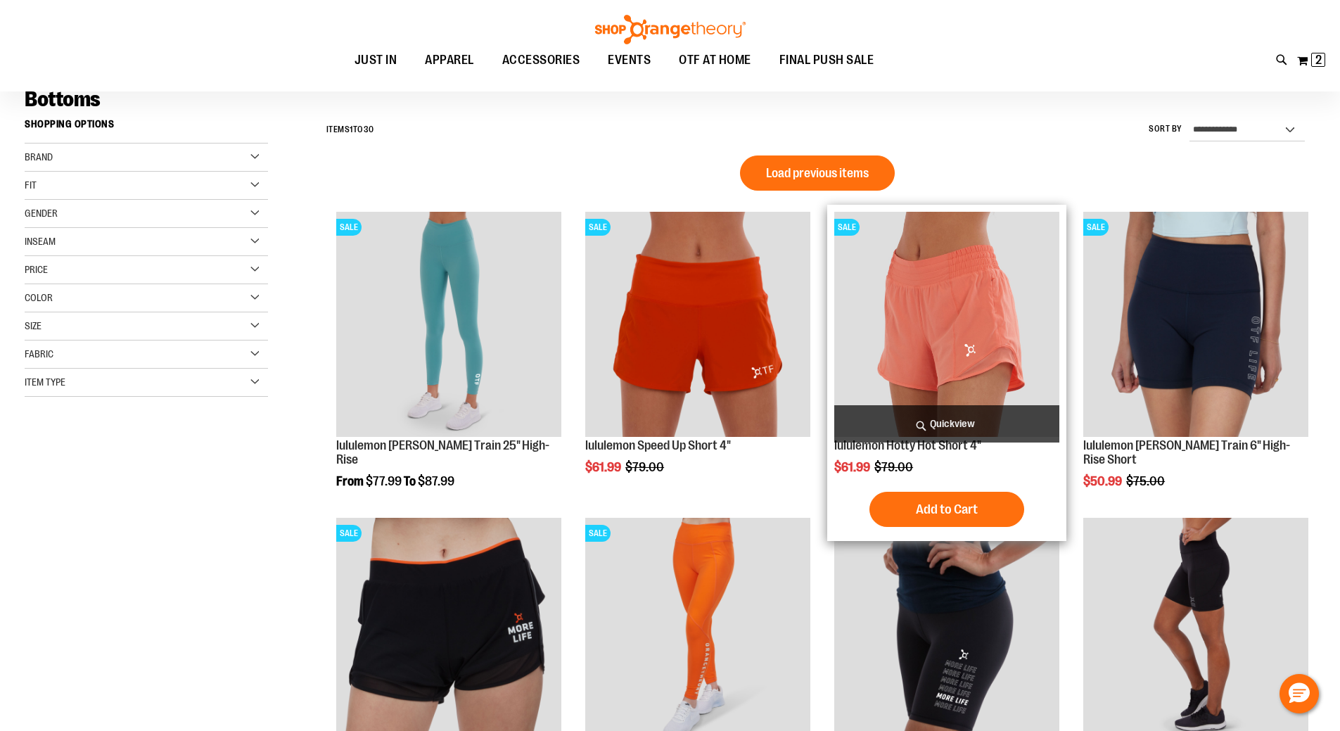
click at [954, 309] on img "product" at bounding box center [946, 324] width 225 height 225
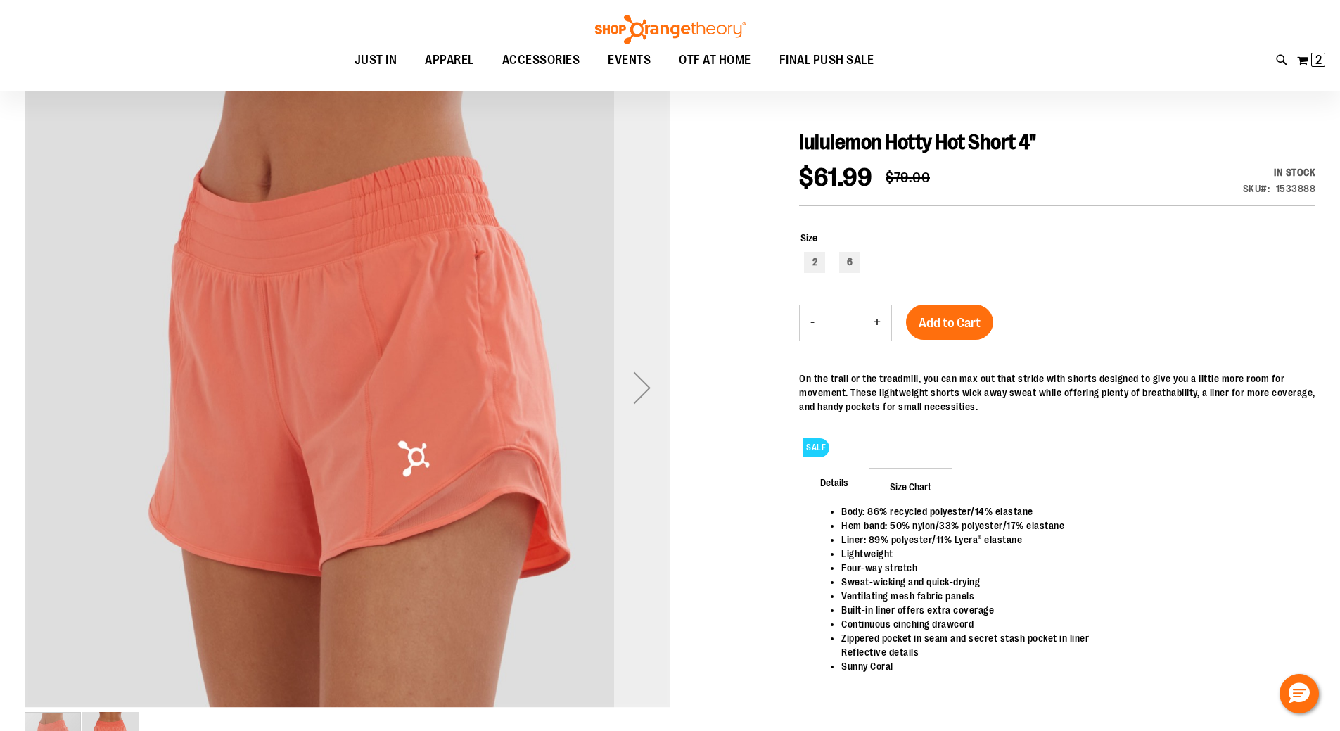
scroll to position [140, 0]
click at [644, 390] on div "Next" at bounding box center [642, 387] width 56 height 56
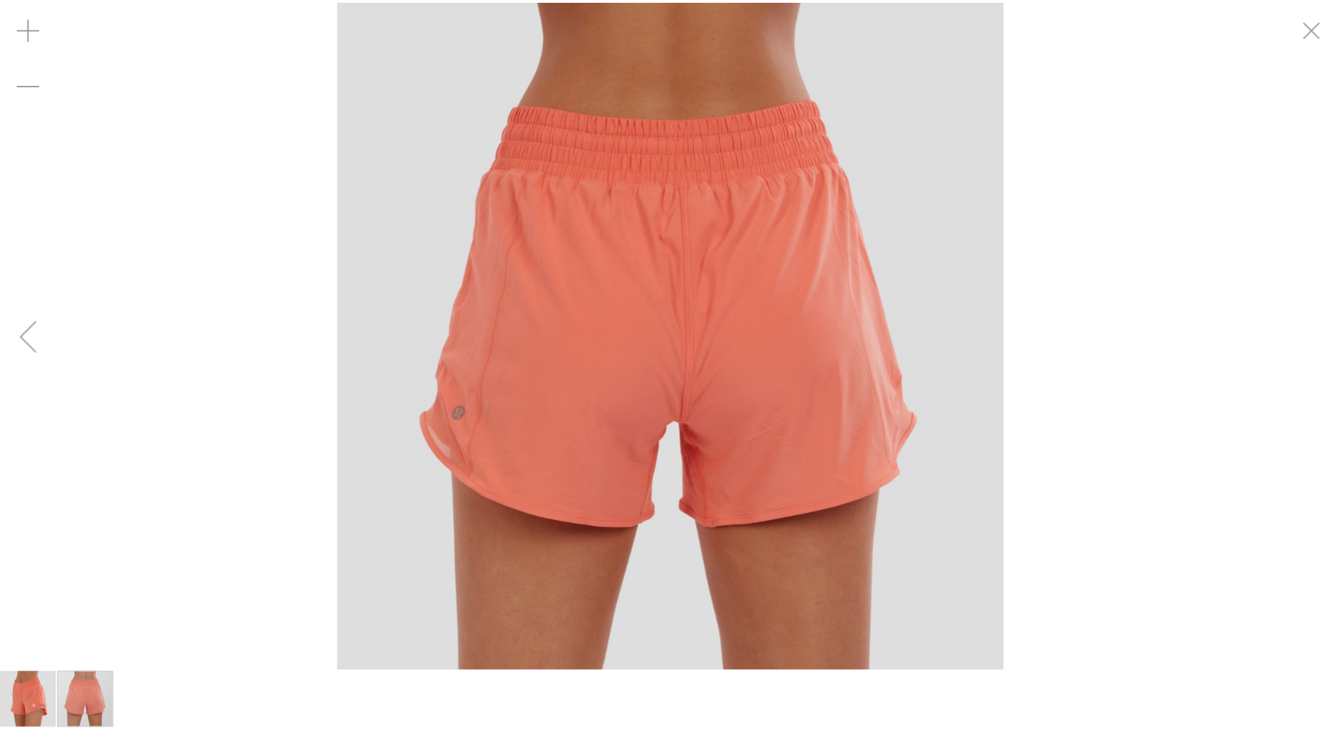
scroll to position [139, 0]
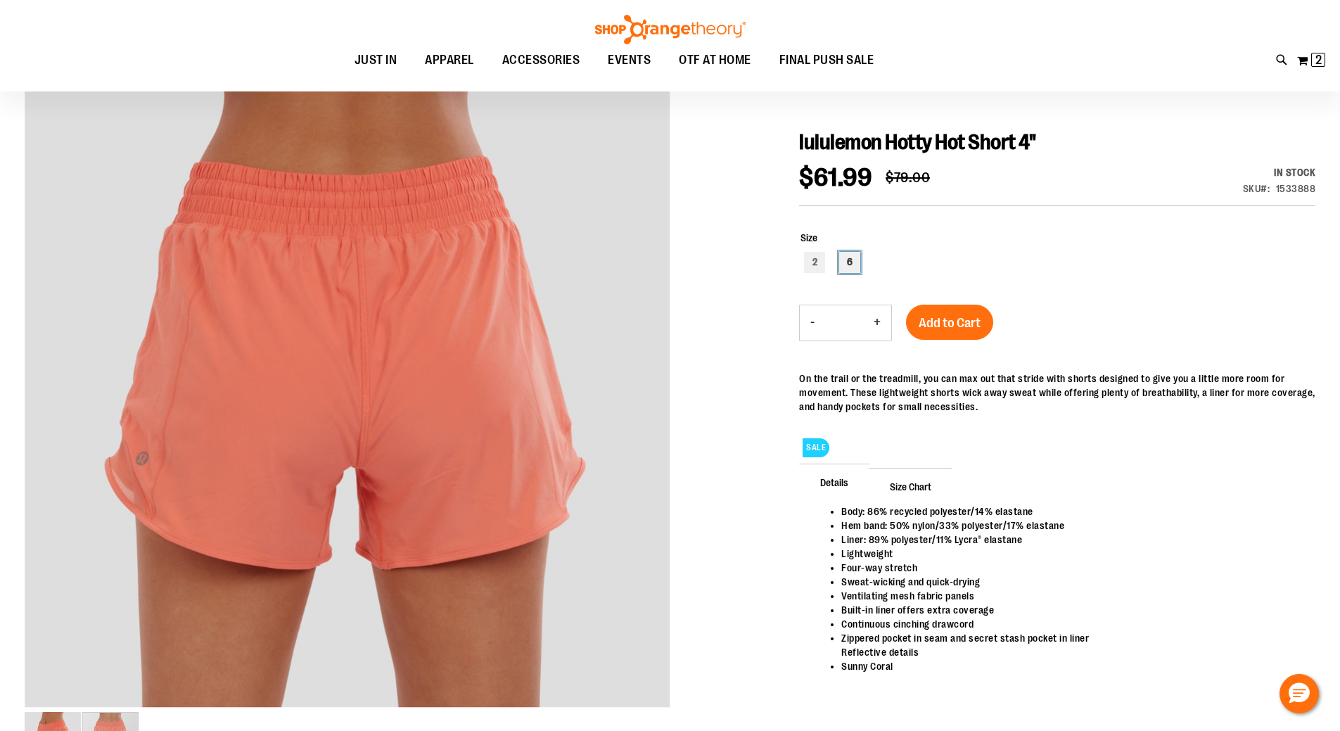
click at [858, 262] on div "6" at bounding box center [849, 262] width 21 height 21
type input "***"
click at [986, 335] on button "Add to Cart" at bounding box center [949, 322] width 87 height 35
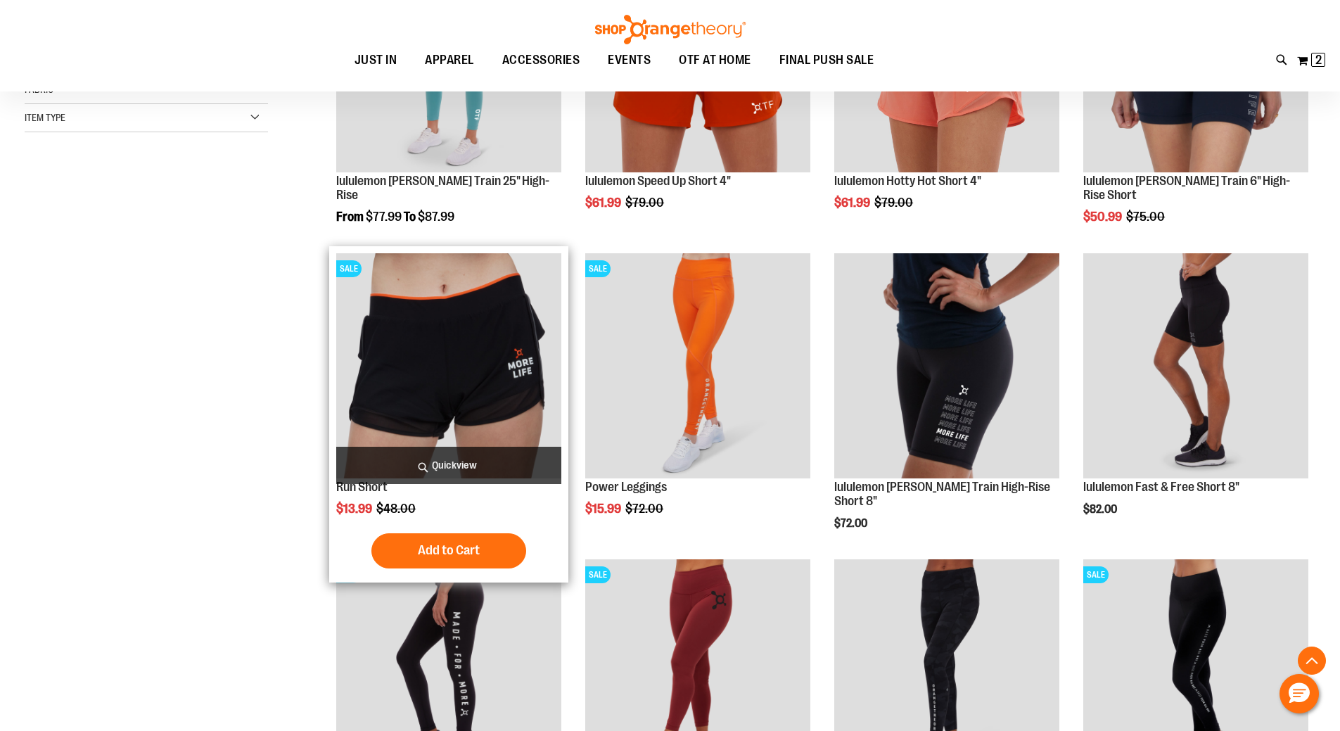
scroll to position [390, 0]
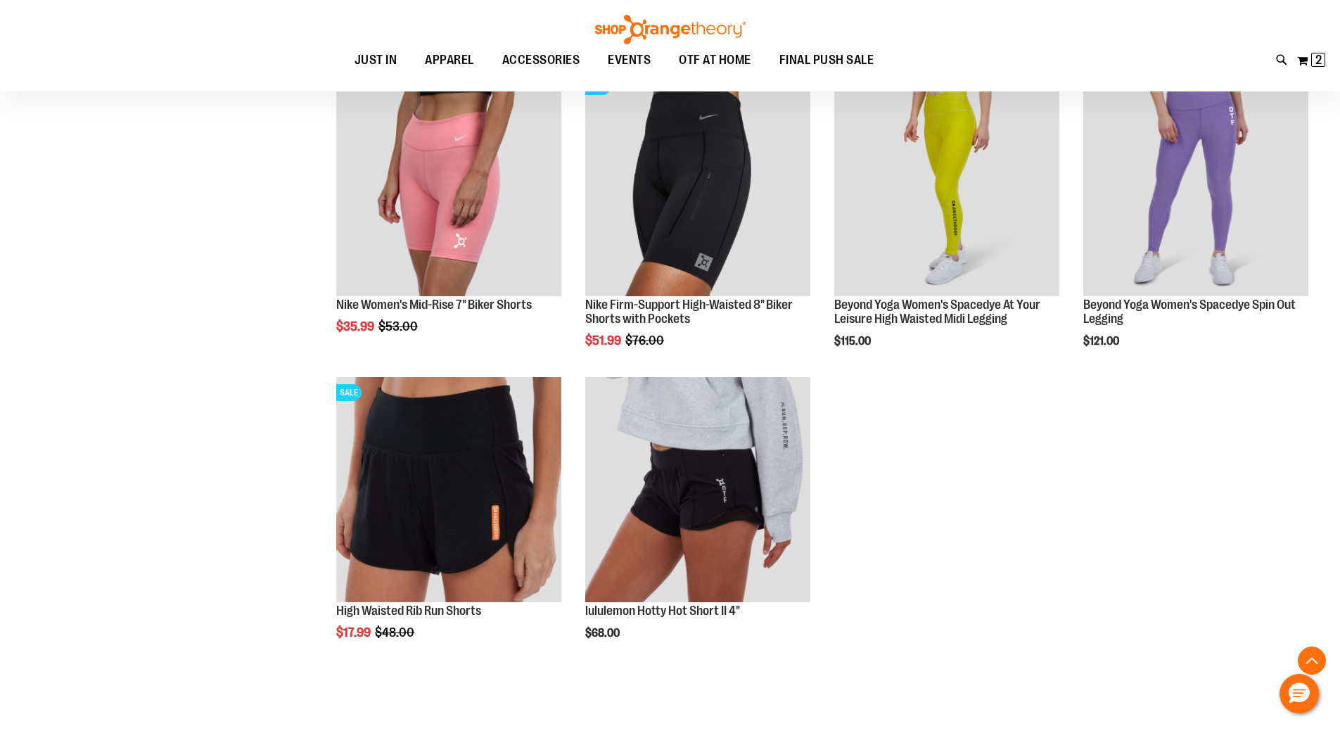
scroll to position [1235, 0]
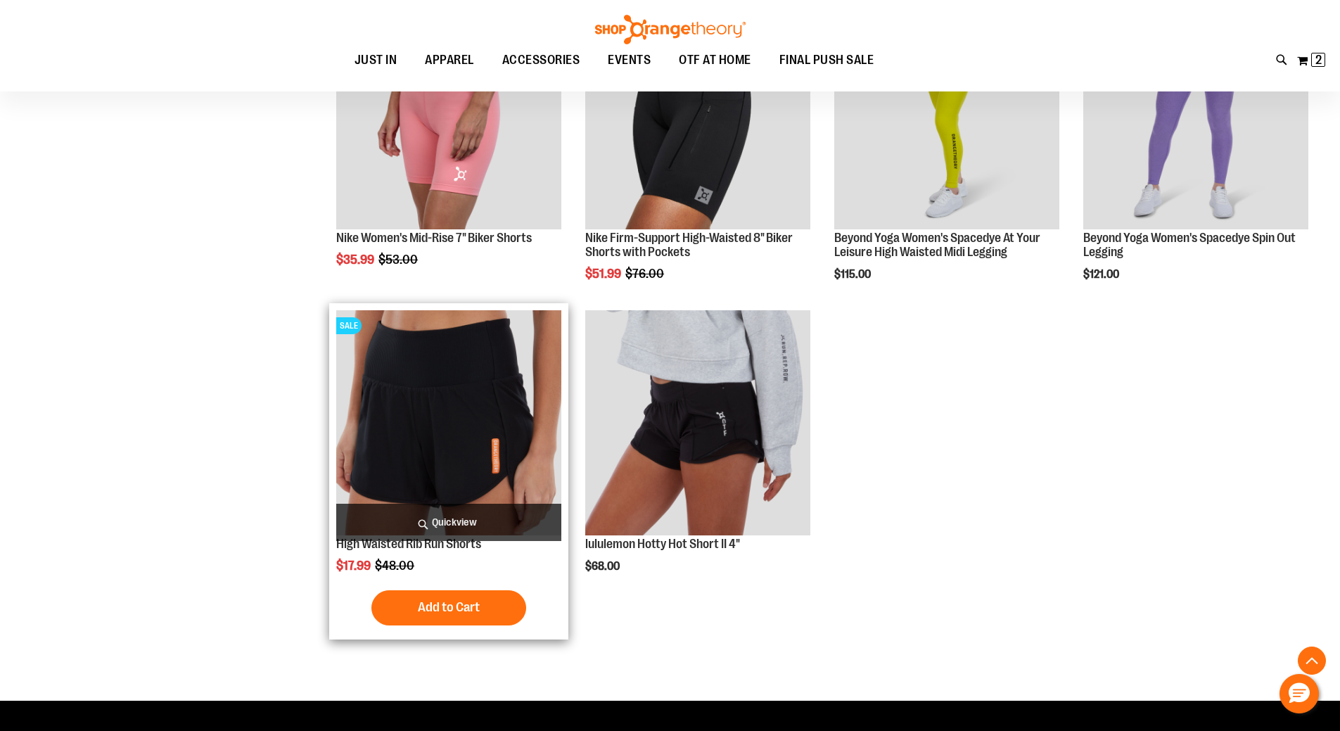
click at [452, 402] on img "product" at bounding box center [448, 422] width 225 height 225
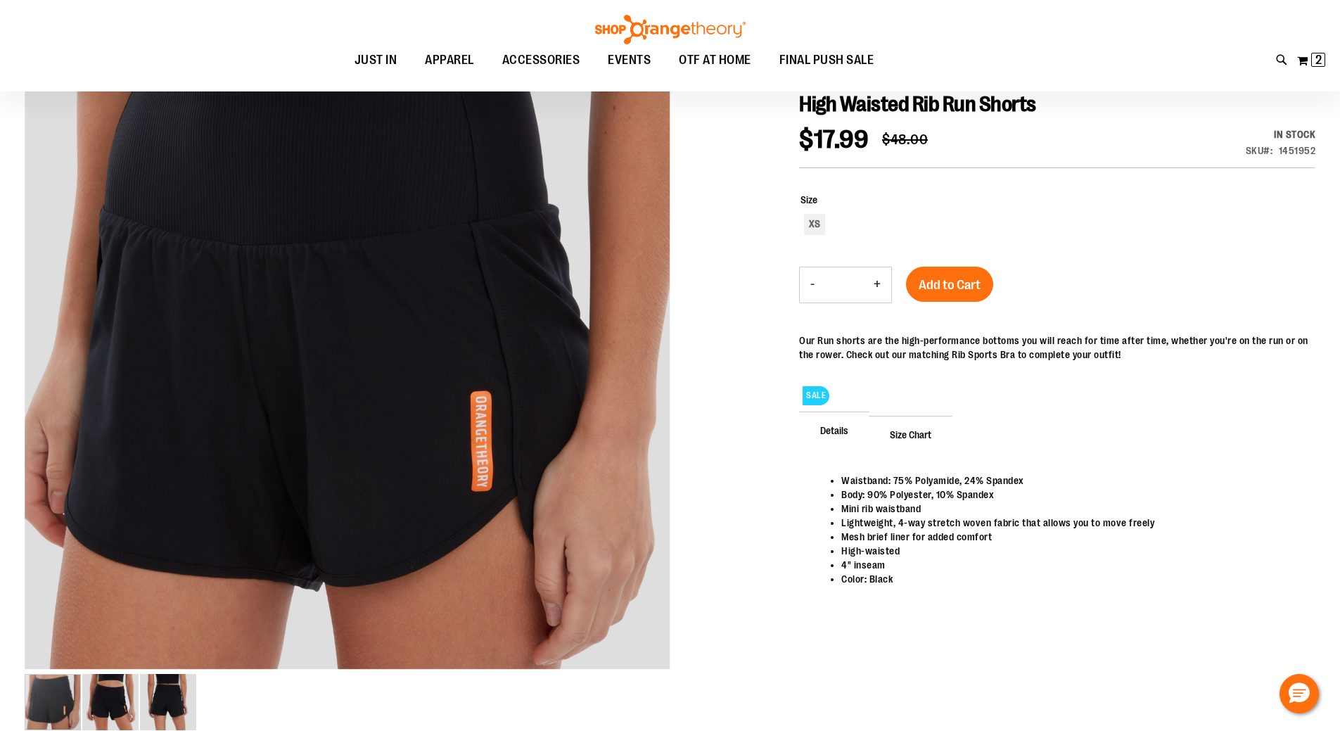
scroll to position [210, 0]
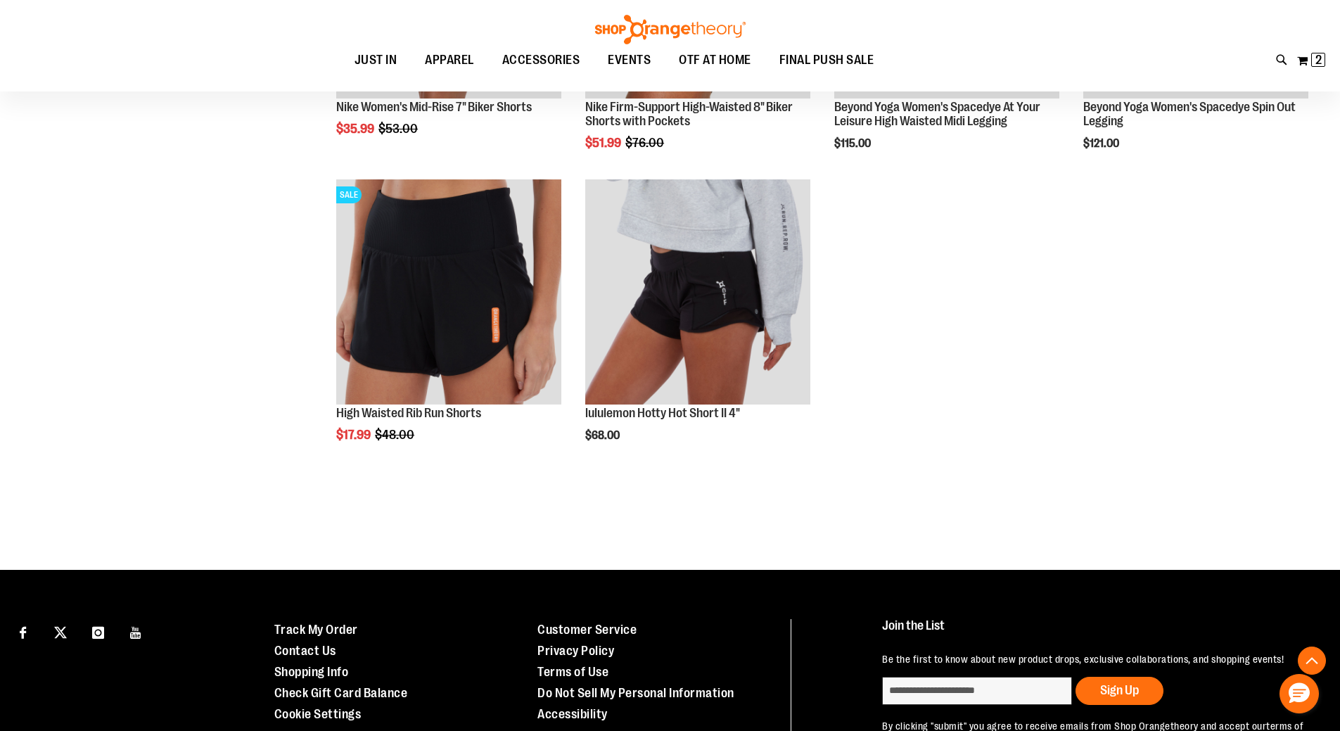
scroll to position [493, 0]
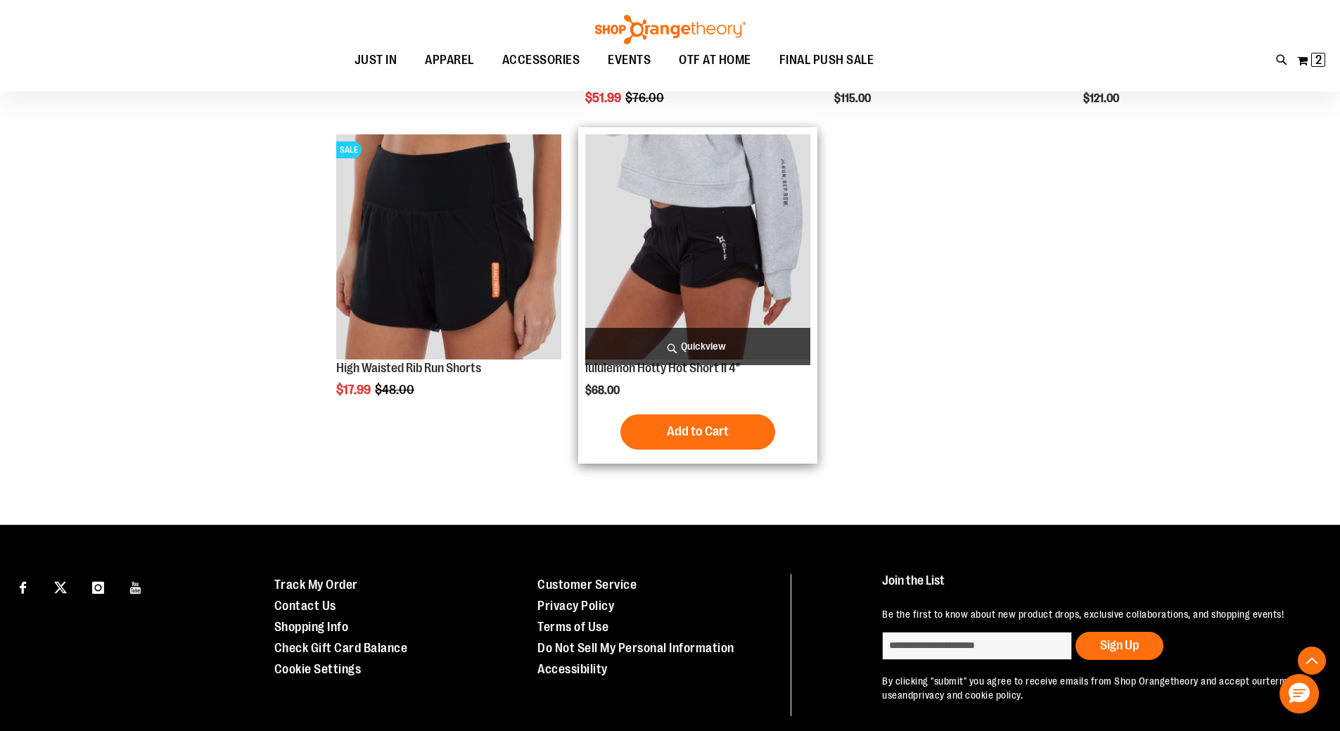
click at [706, 308] on img "product" at bounding box center [697, 246] width 225 height 225
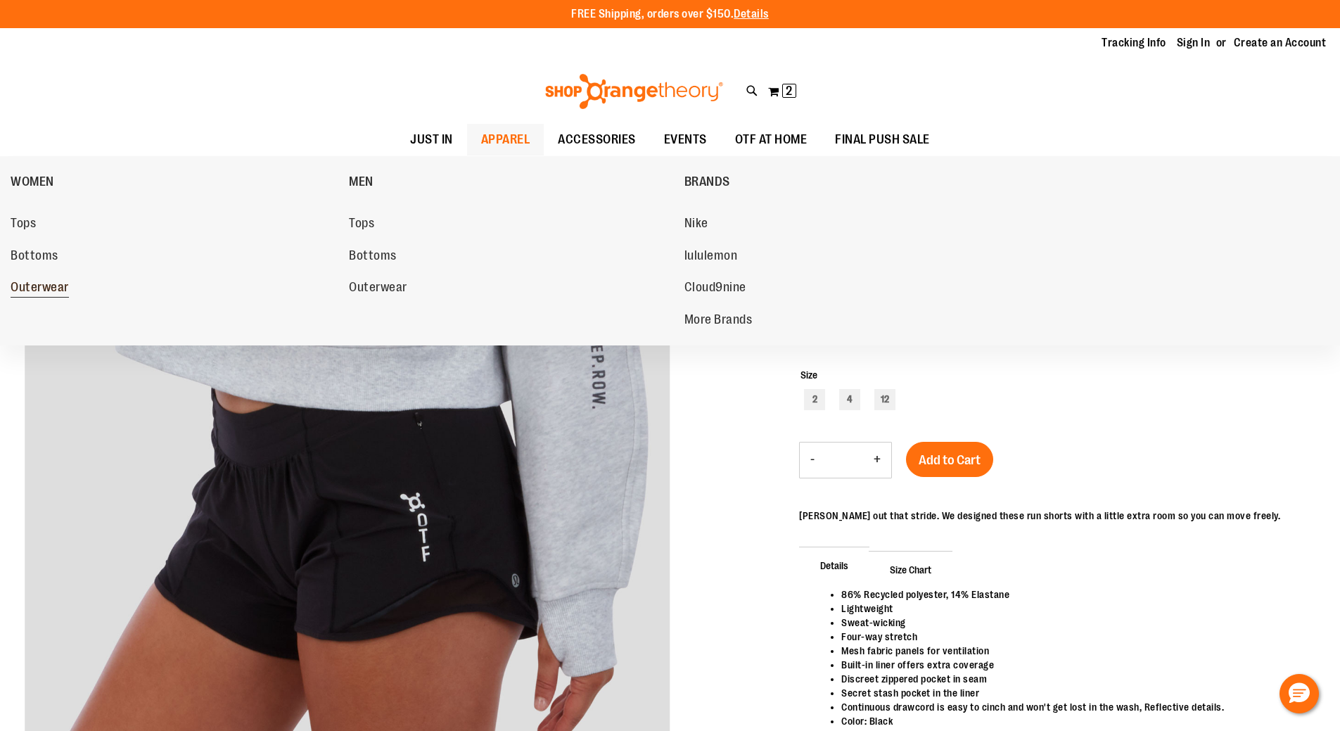
click at [33, 284] on span "Outerwear" at bounding box center [40, 289] width 58 height 18
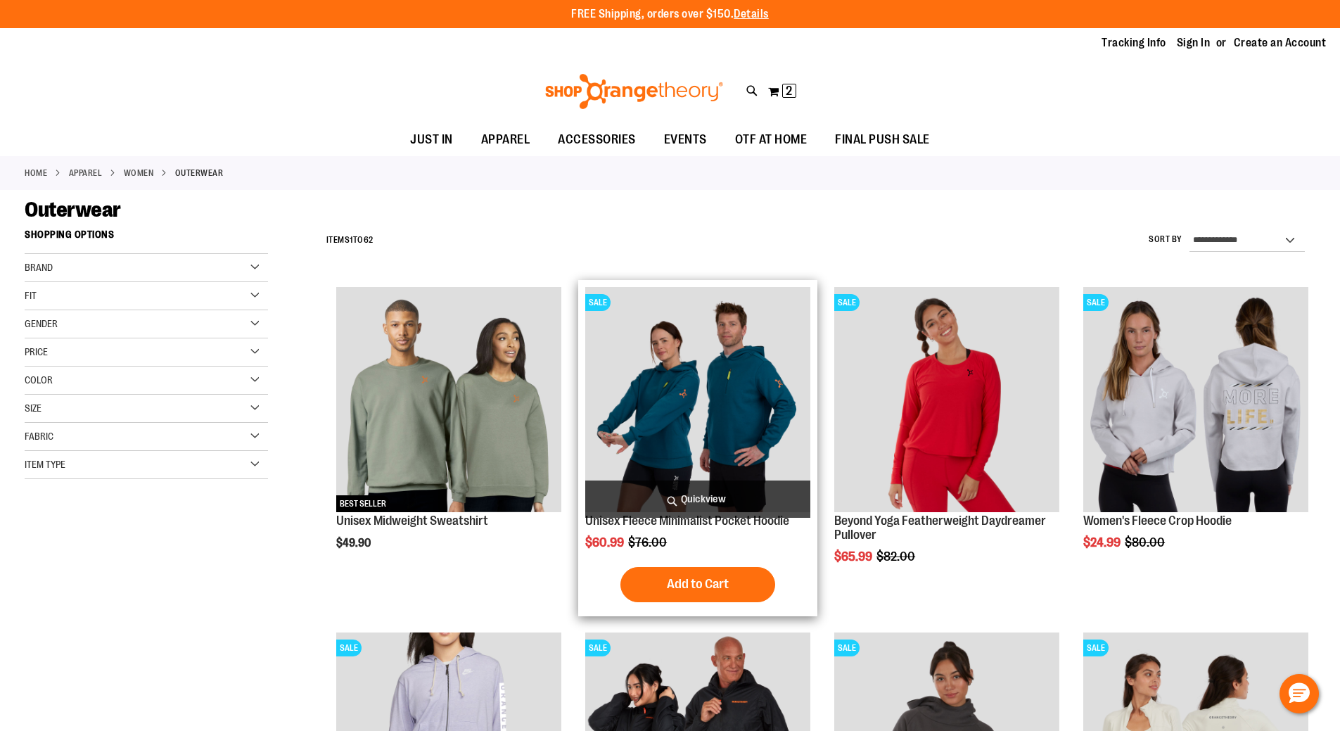
click at [761, 405] on img "product" at bounding box center [697, 399] width 225 height 225
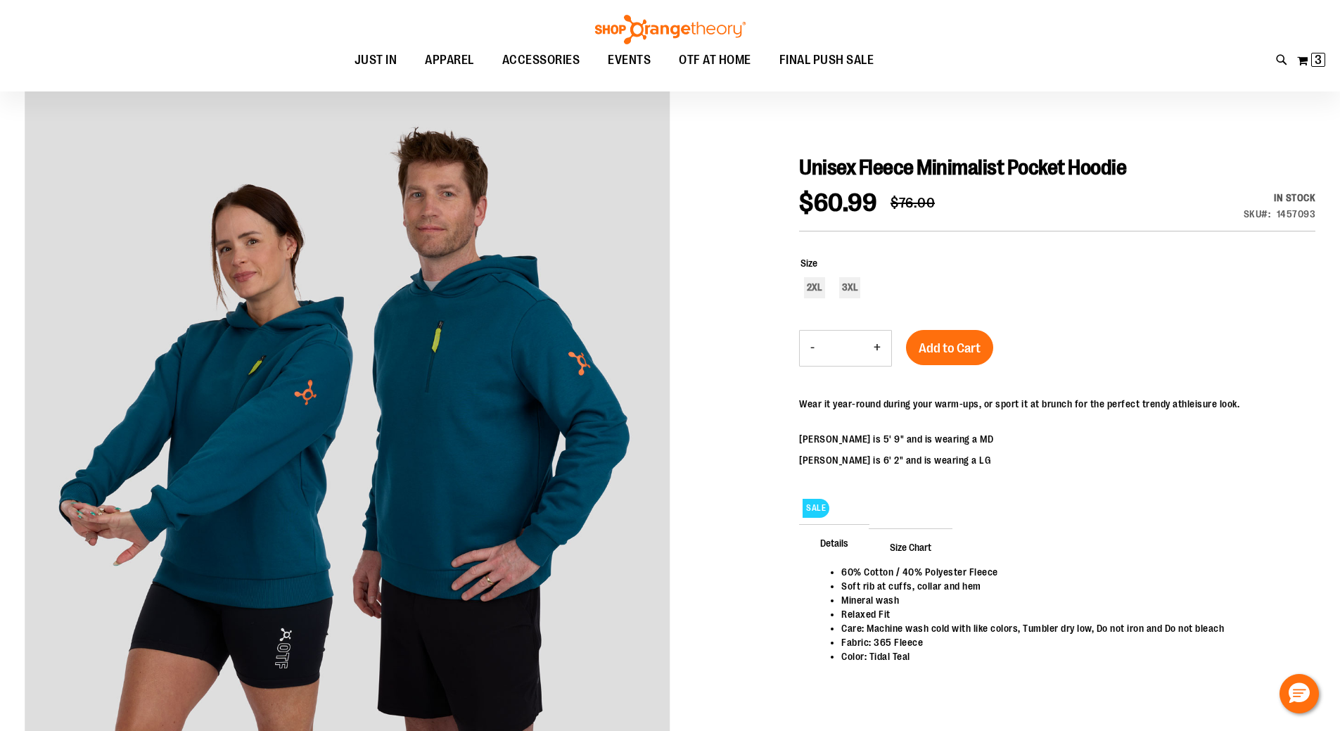
scroll to position [140, 0]
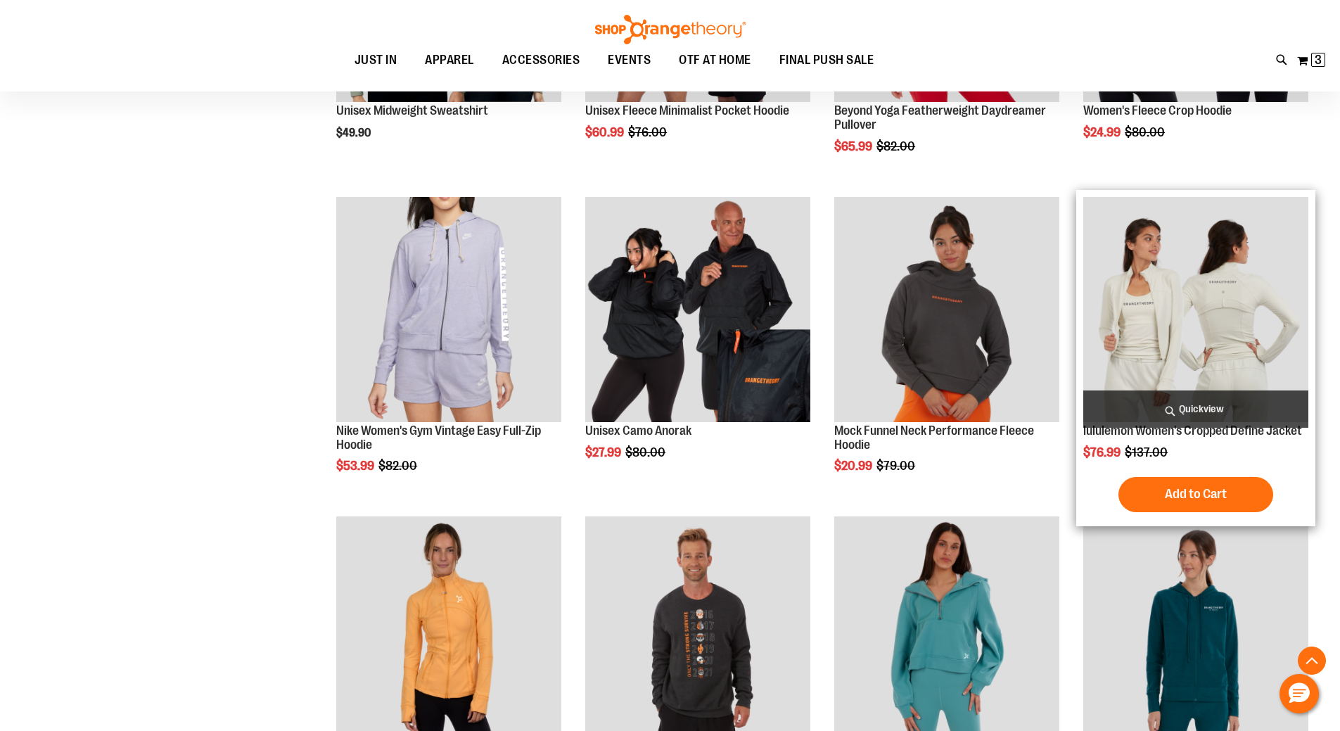
scroll to position [281, 0]
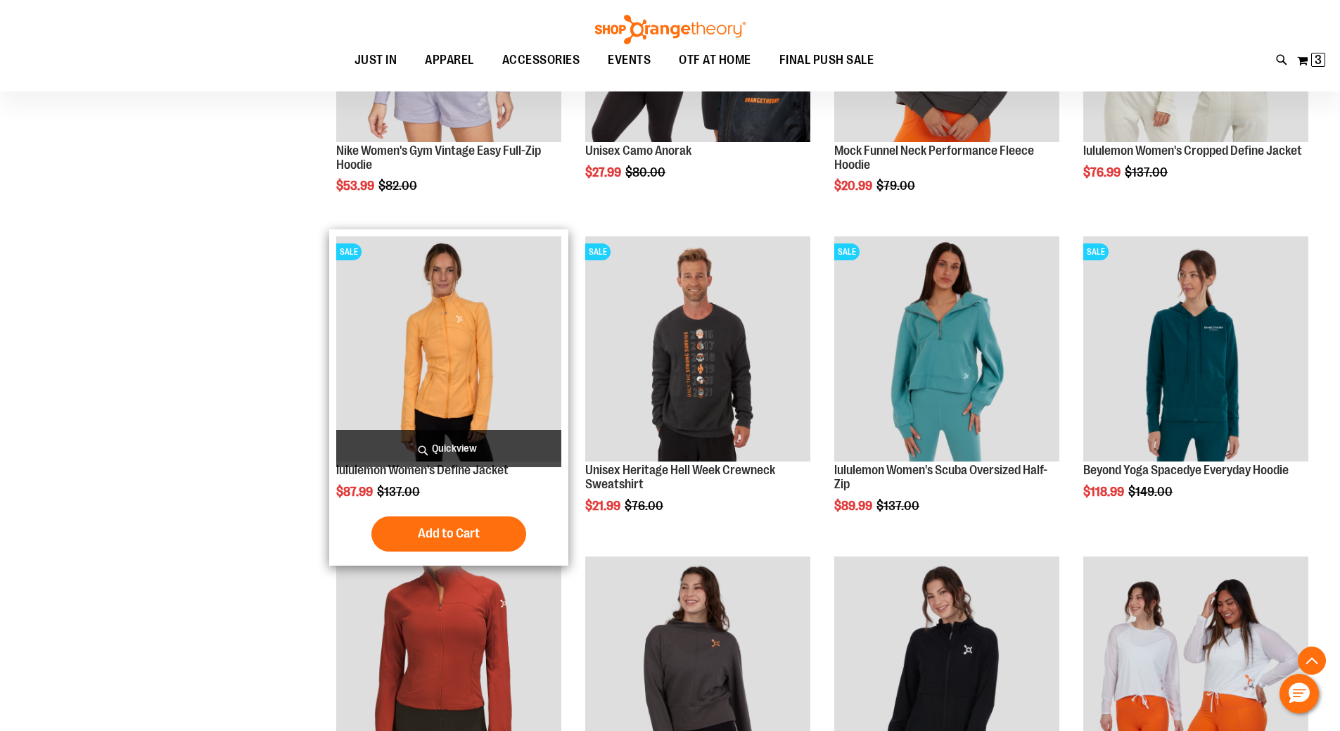
scroll to position [562, 0]
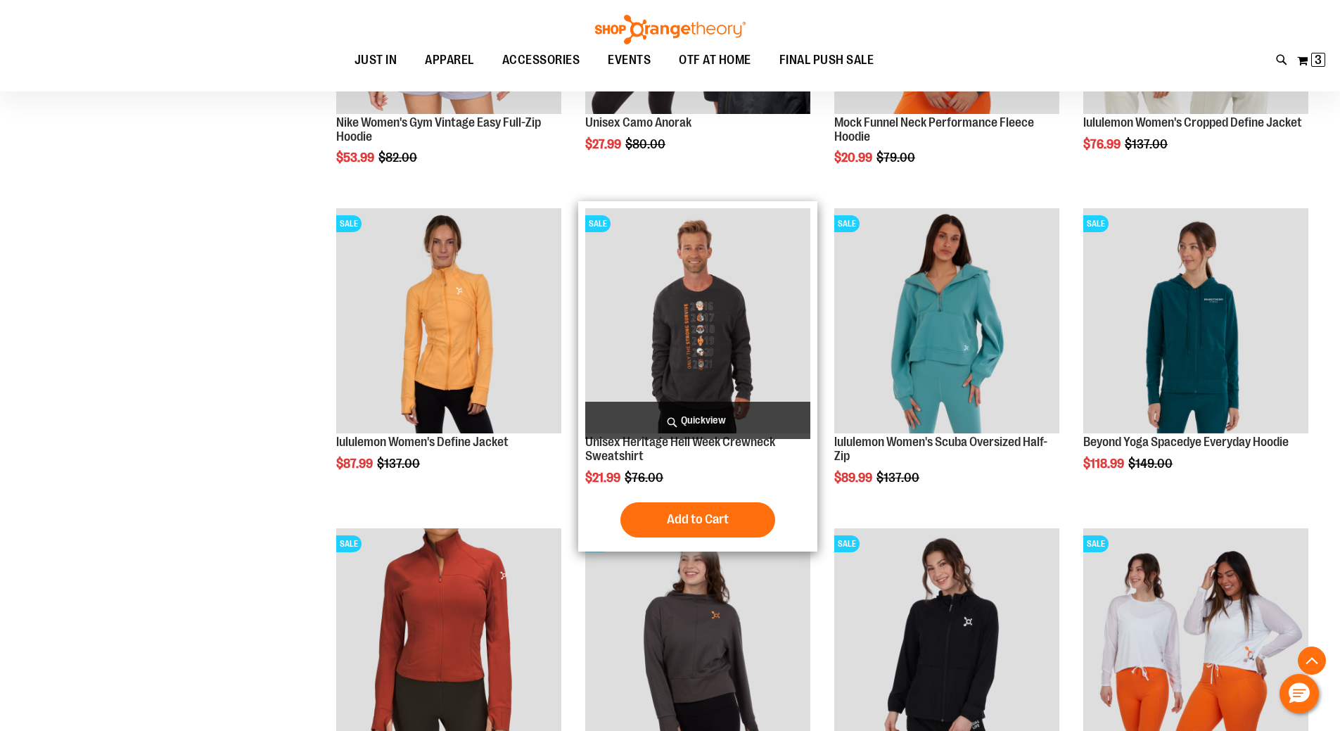
click at [729, 355] on img "product" at bounding box center [697, 320] width 225 height 225
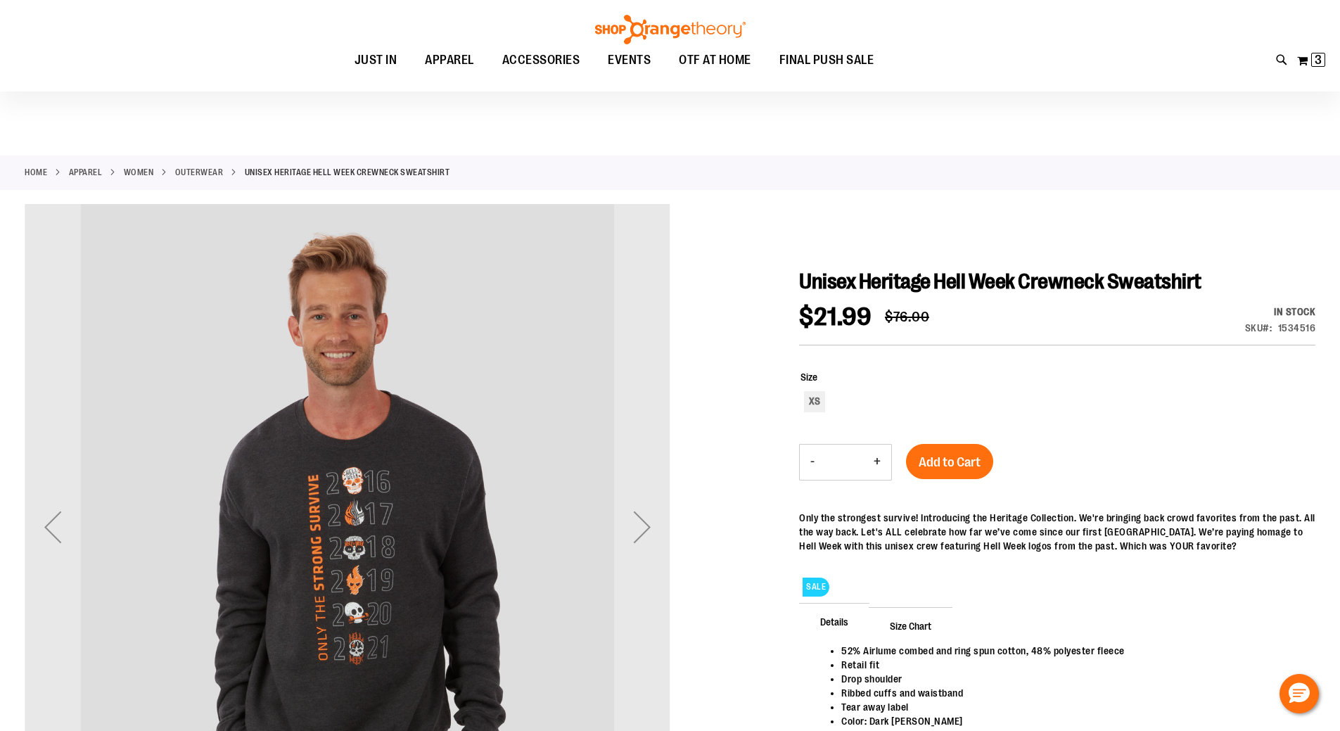
scroll to position [70, 0]
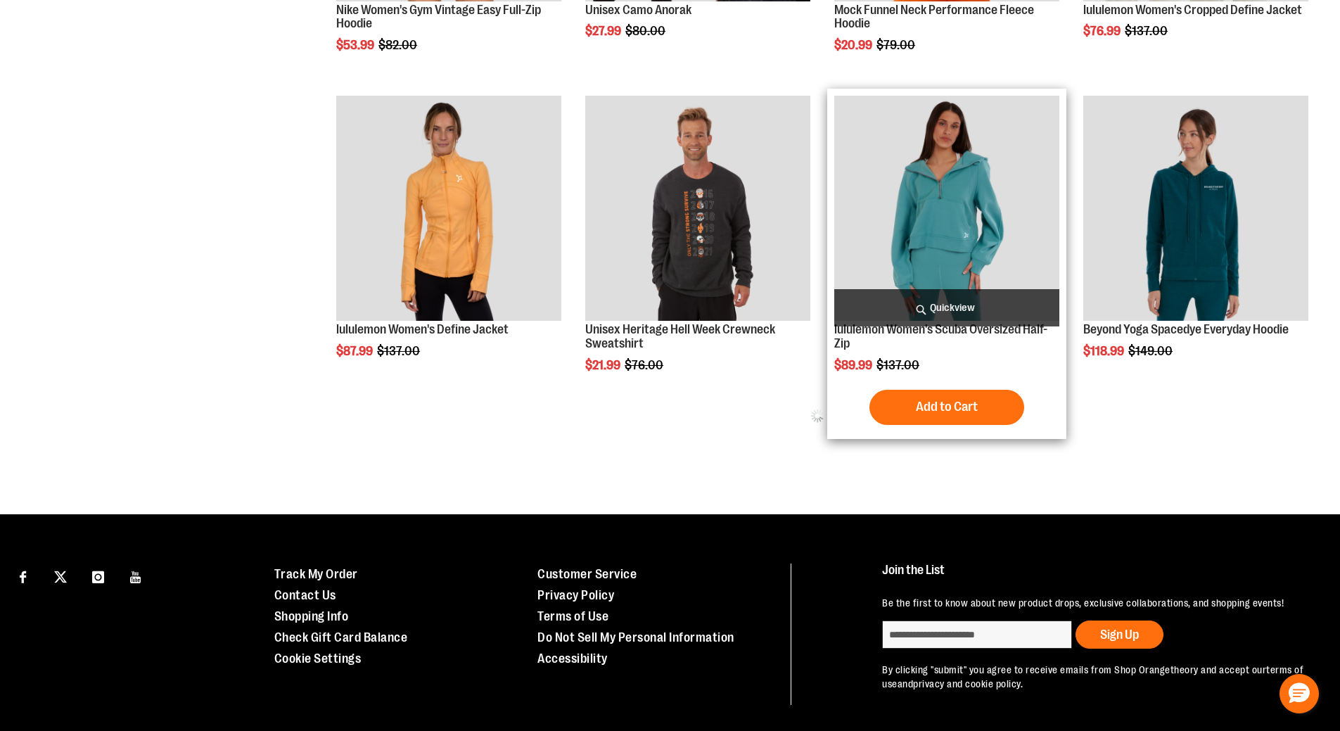
scroll to position [831, 0]
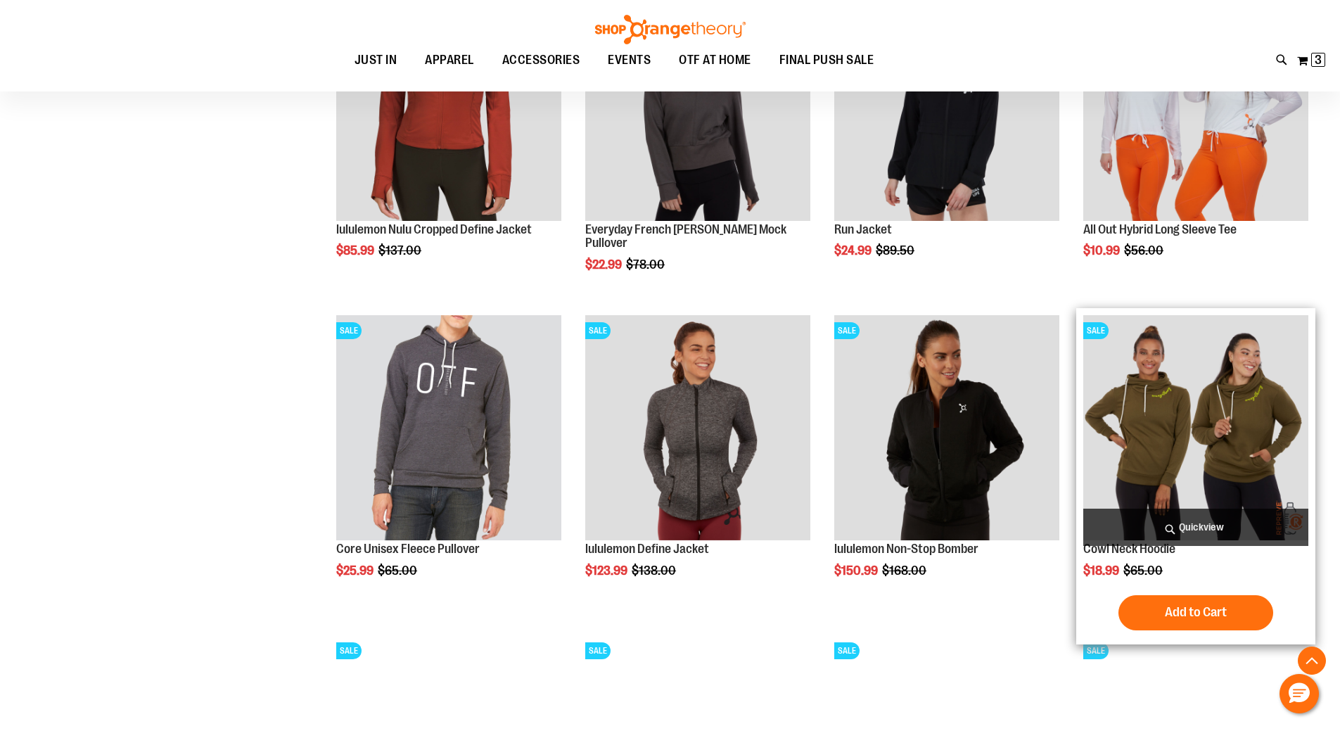
scroll to position [1322, 0]
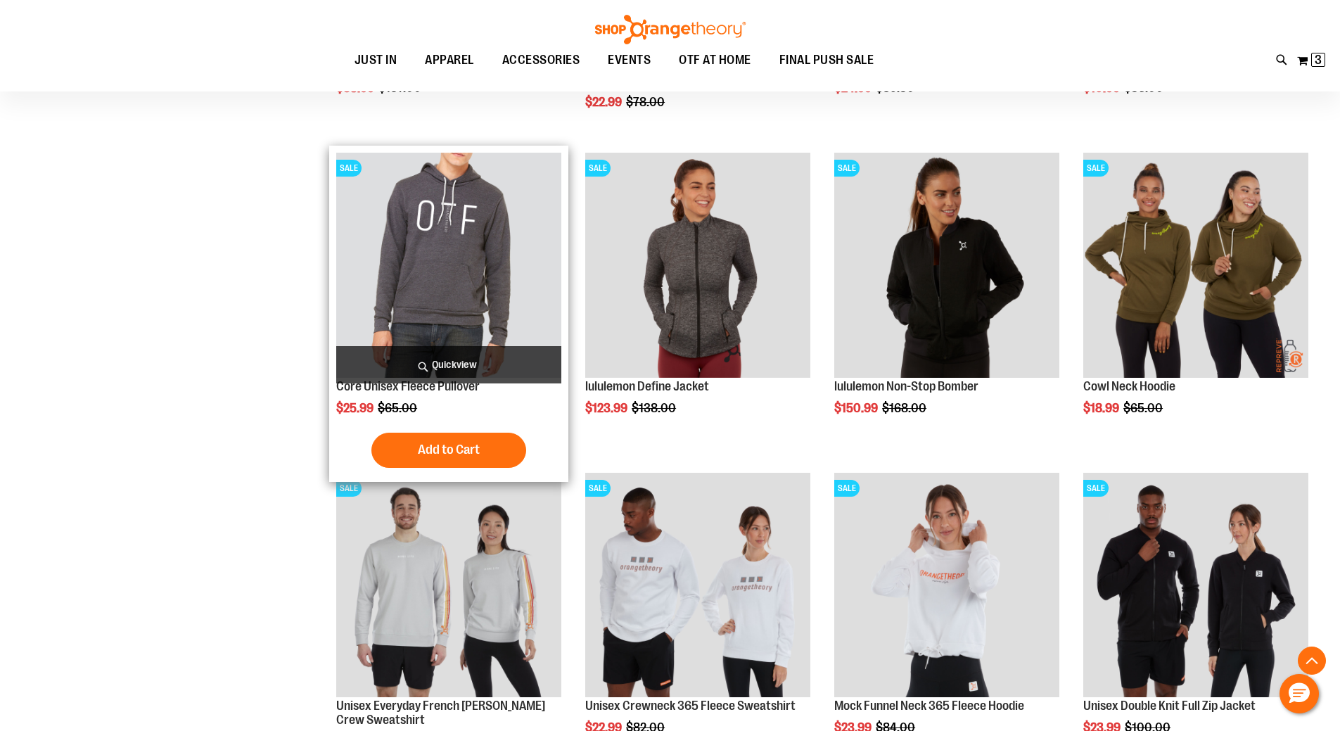
scroll to position [1604, 0]
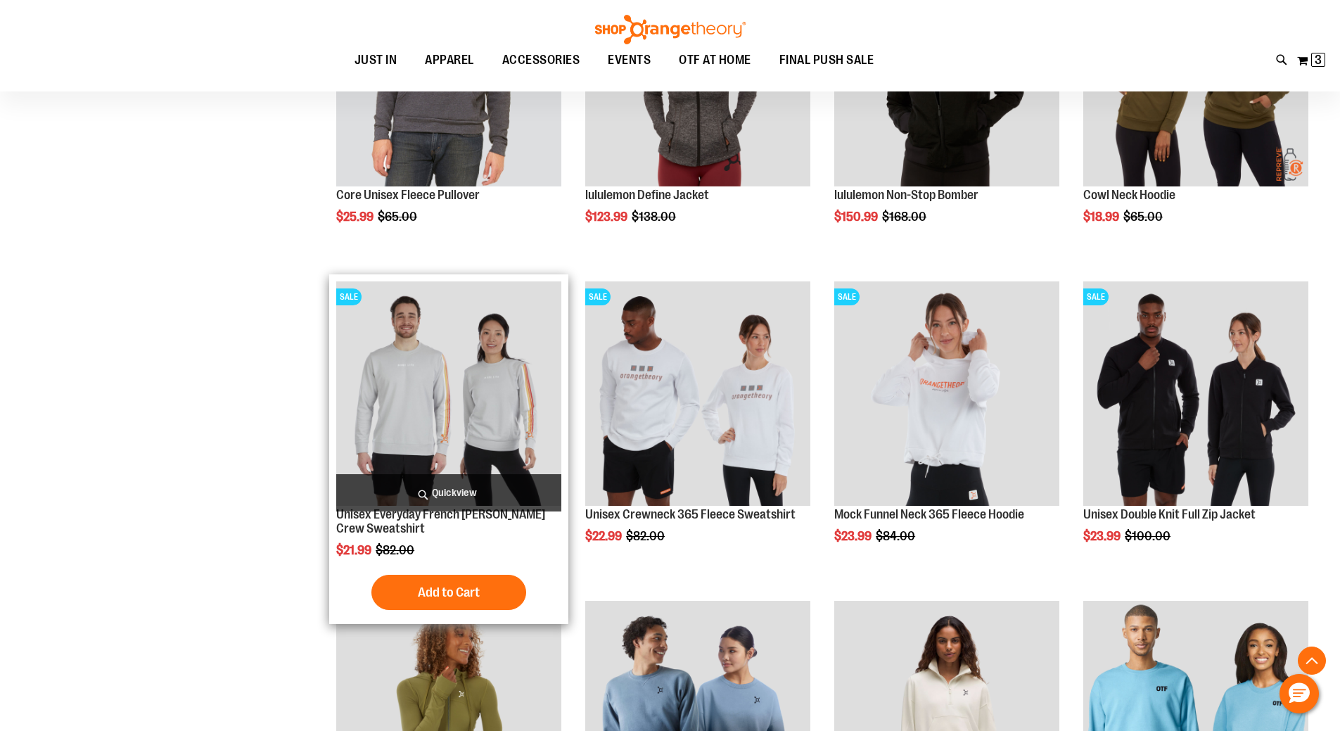
click at [470, 367] on img "product" at bounding box center [448, 393] width 225 height 225
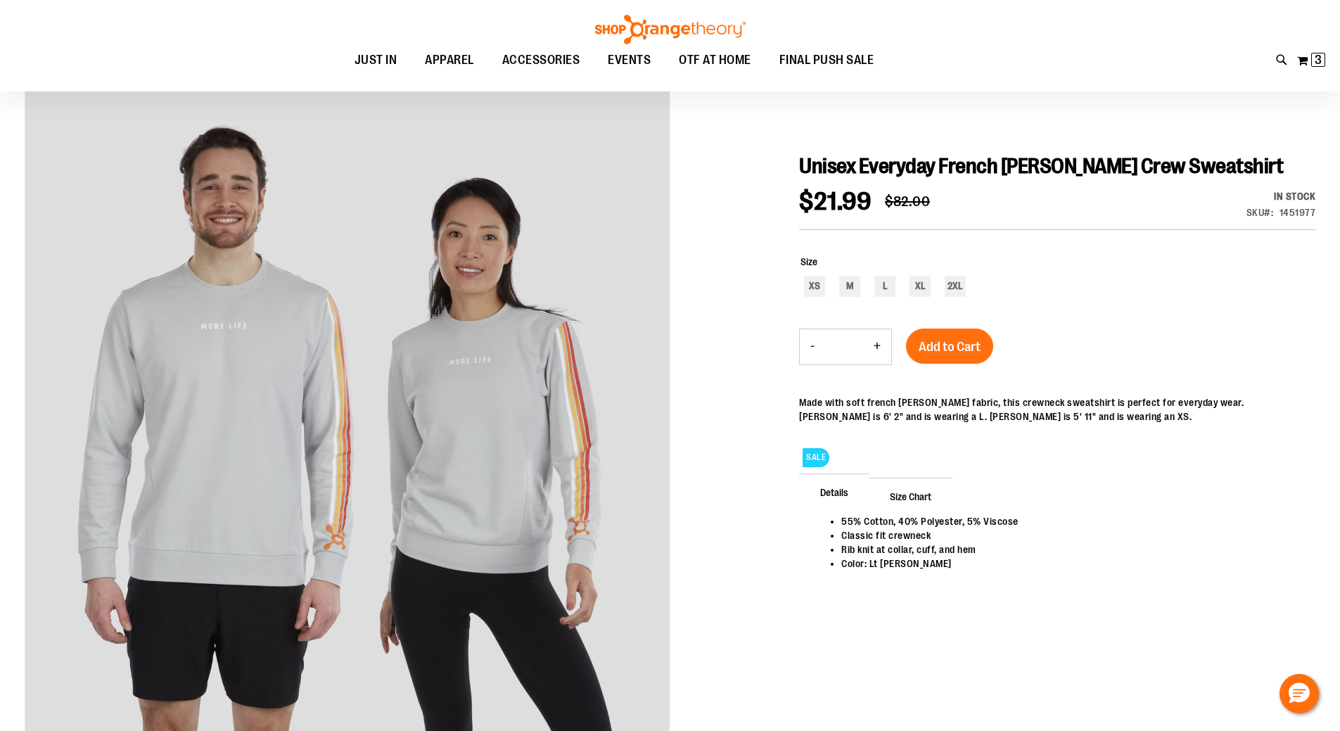
scroll to position [140, 0]
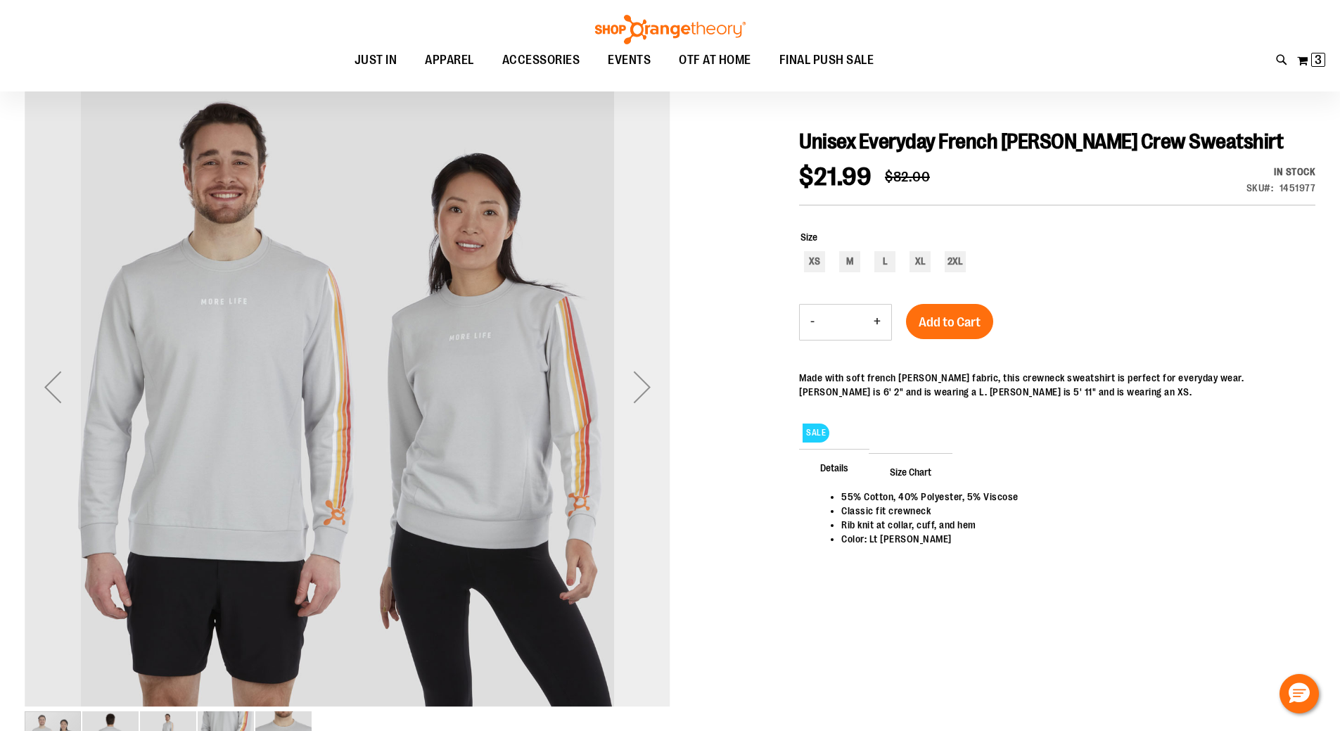
click at [630, 382] on div "Next" at bounding box center [642, 387] width 56 height 56
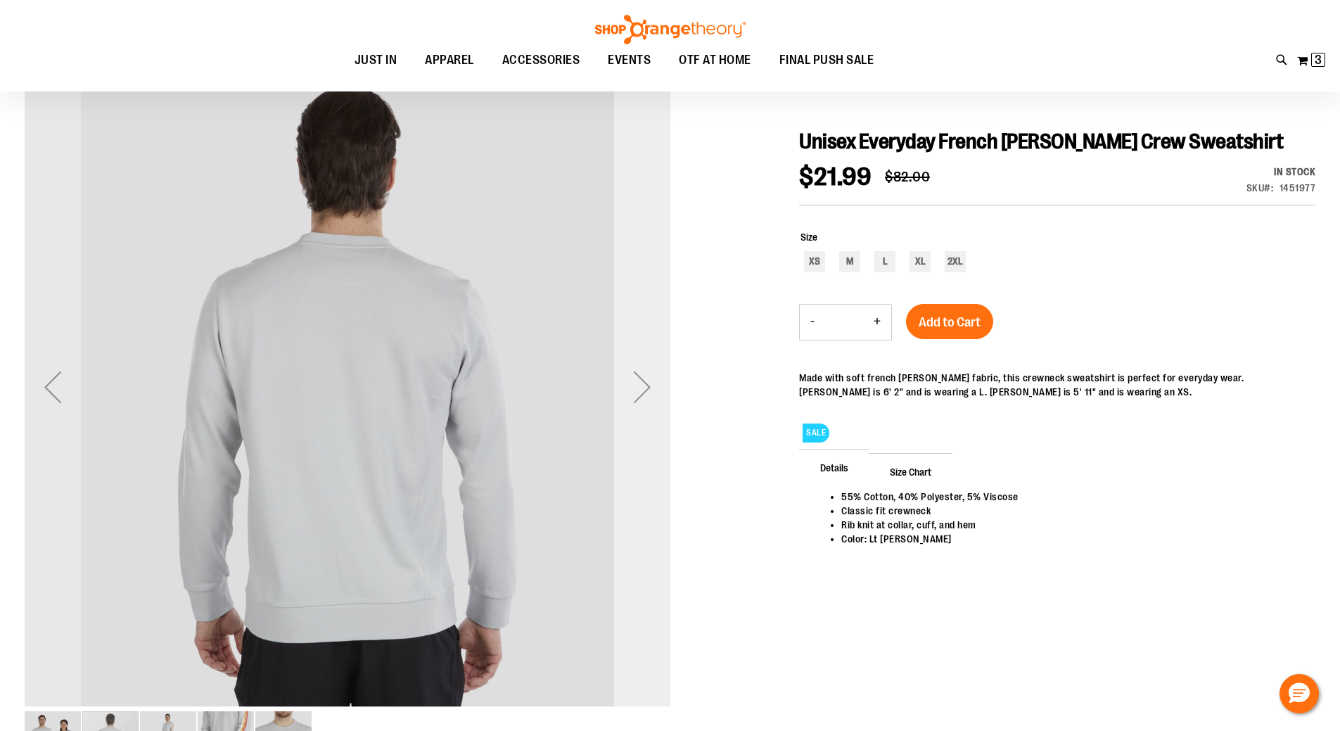
click at [636, 382] on div "Next" at bounding box center [642, 387] width 56 height 56
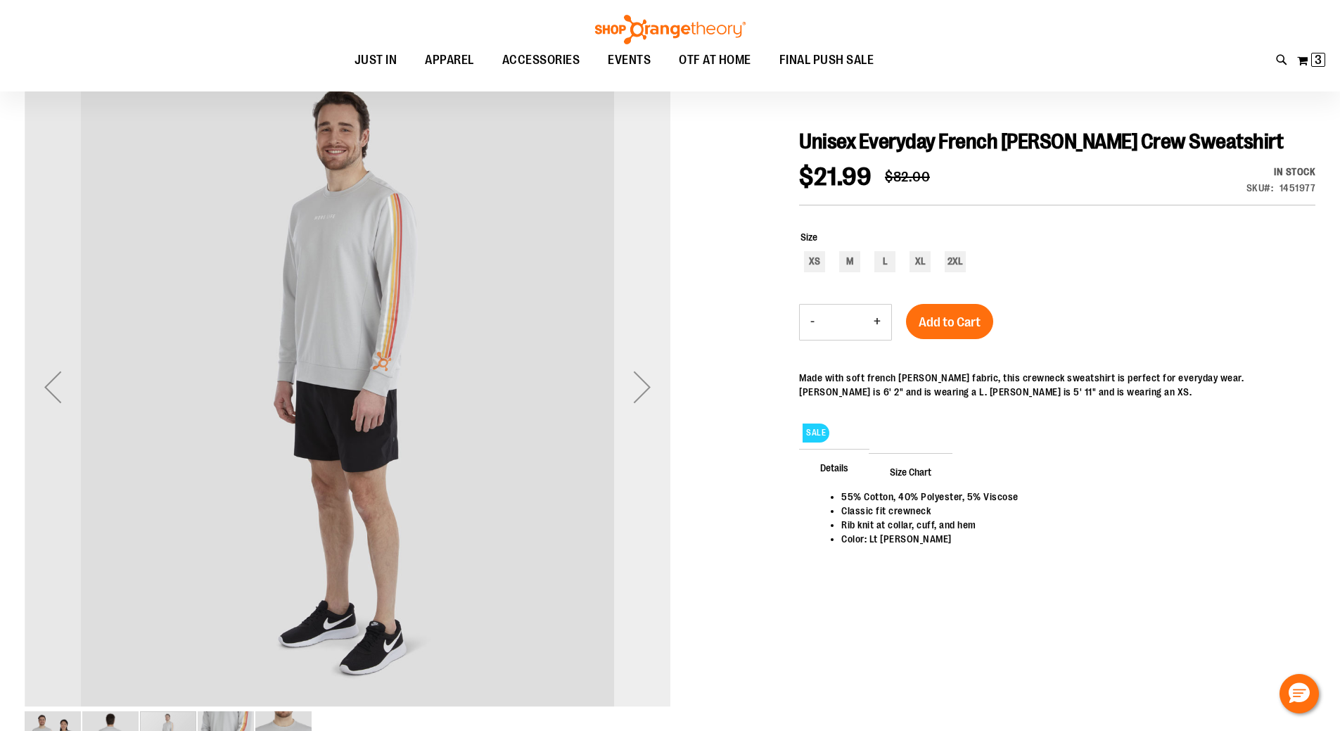
click at [637, 381] on div "Next" at bounding box center [642, 387] width 56 height 56
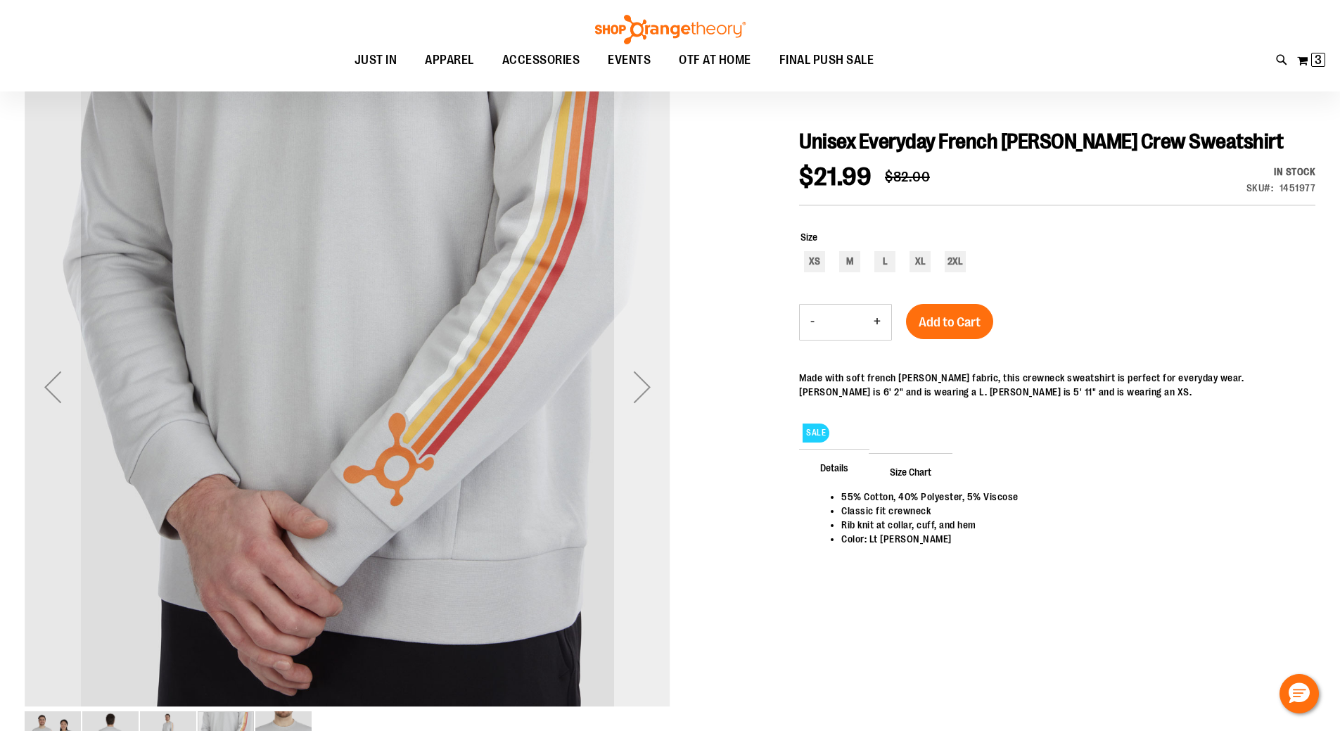
click at [639, 382] on div "Next" at bounding box center [642, 387] width 56 height 56
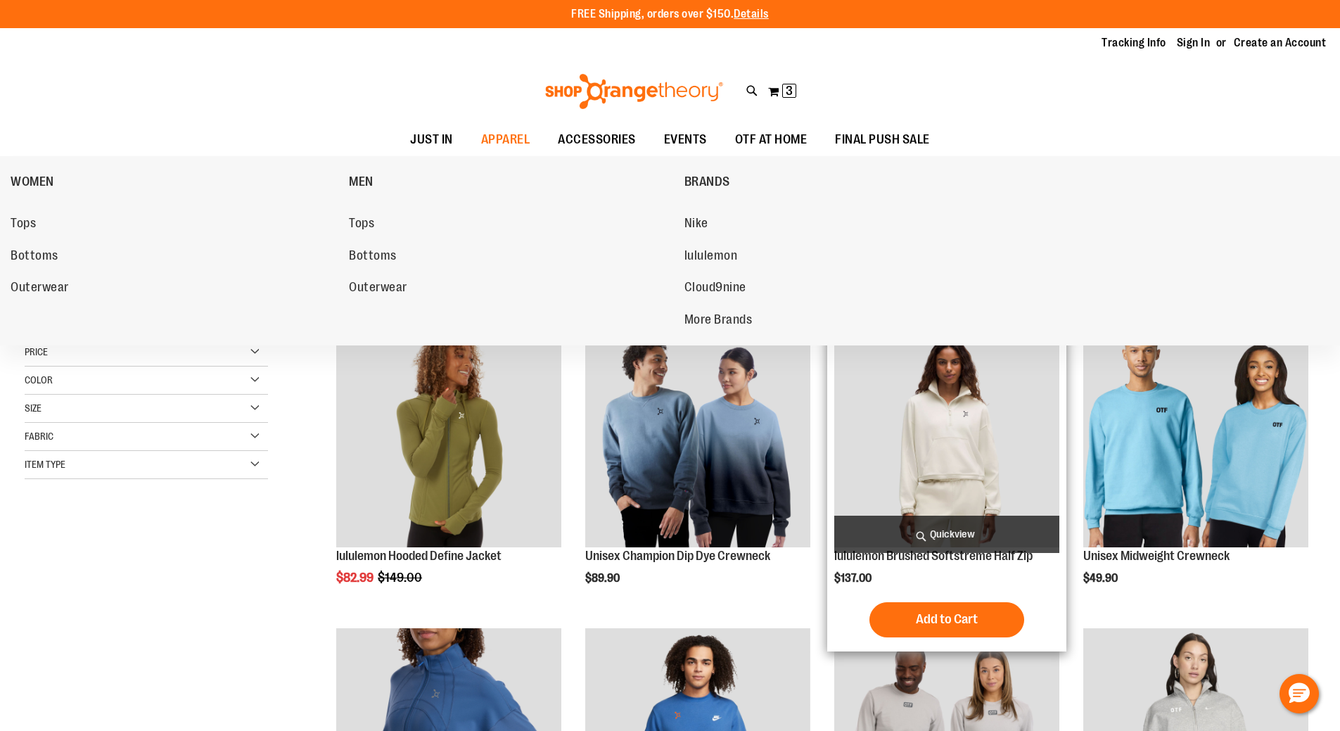
scroll to position [869, 0]
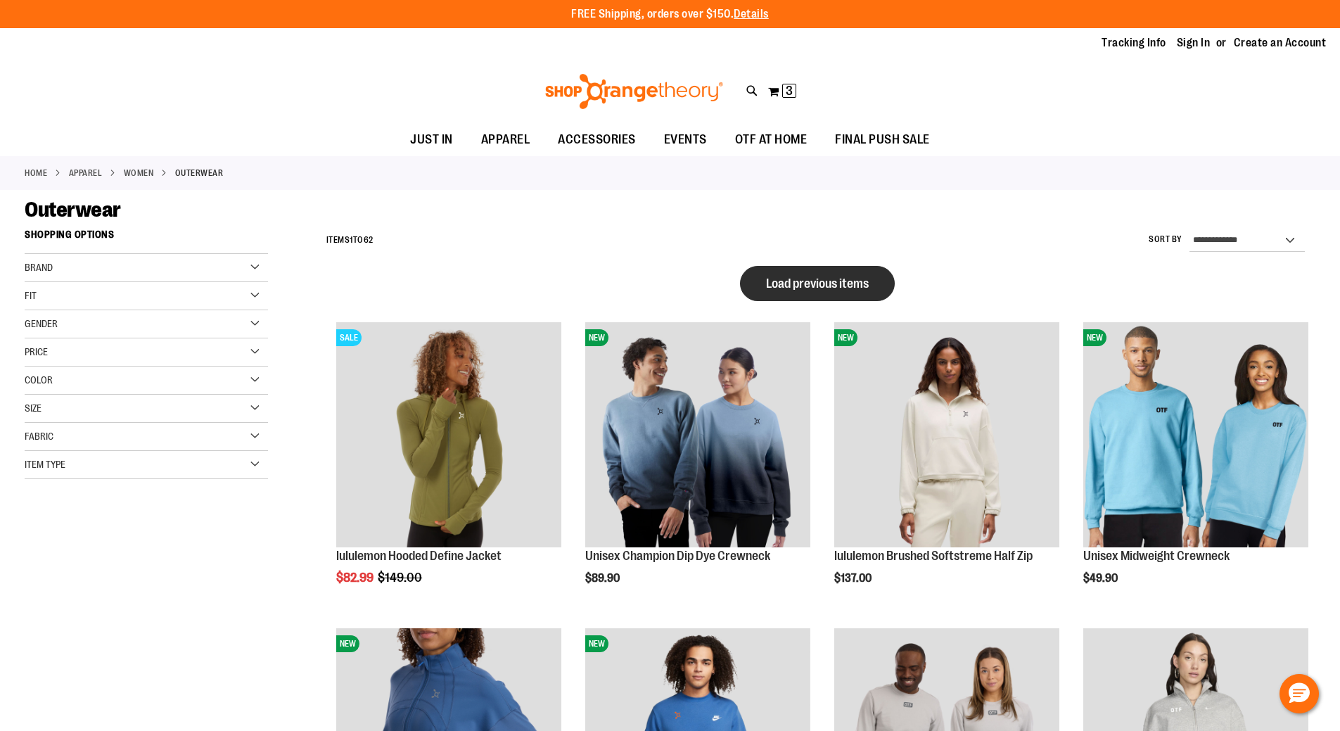
click at [819, 278] on span "Load previous items" at bounding box center [817, 283] width 103 height 14
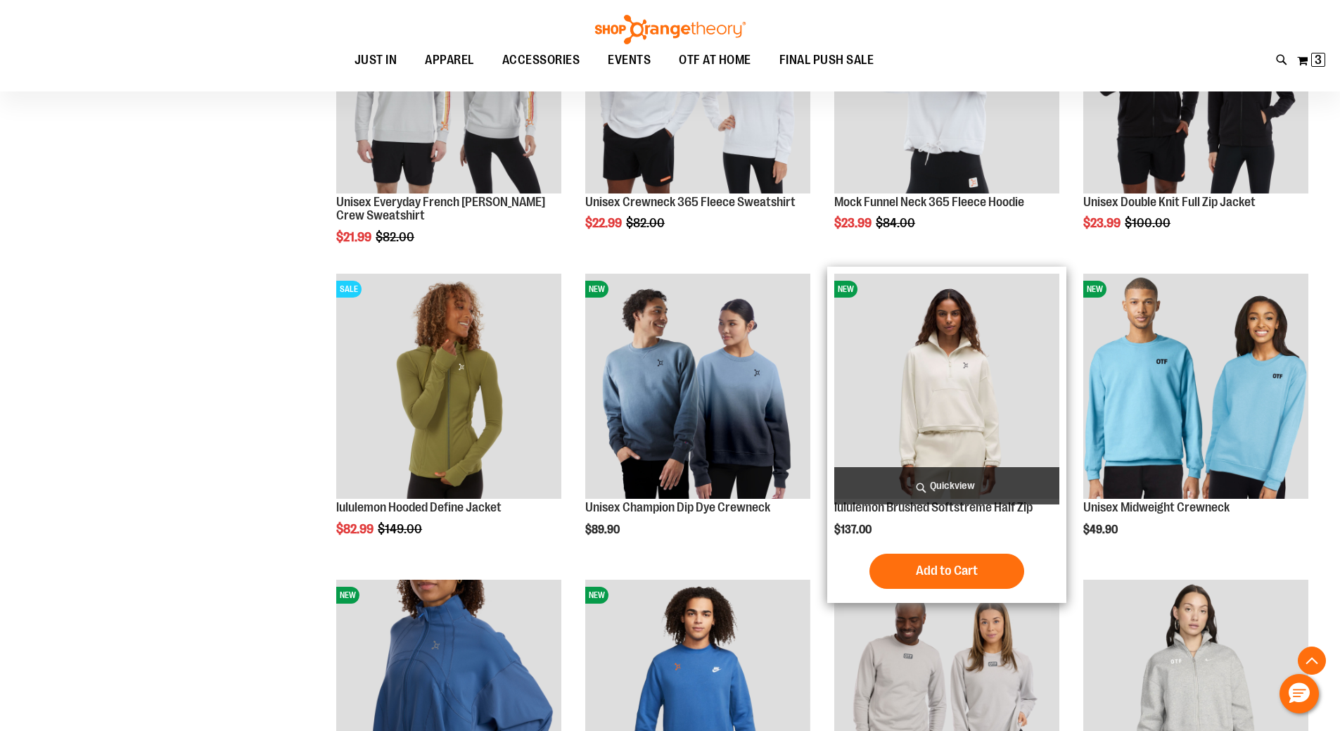
scroll to position [984, 0]
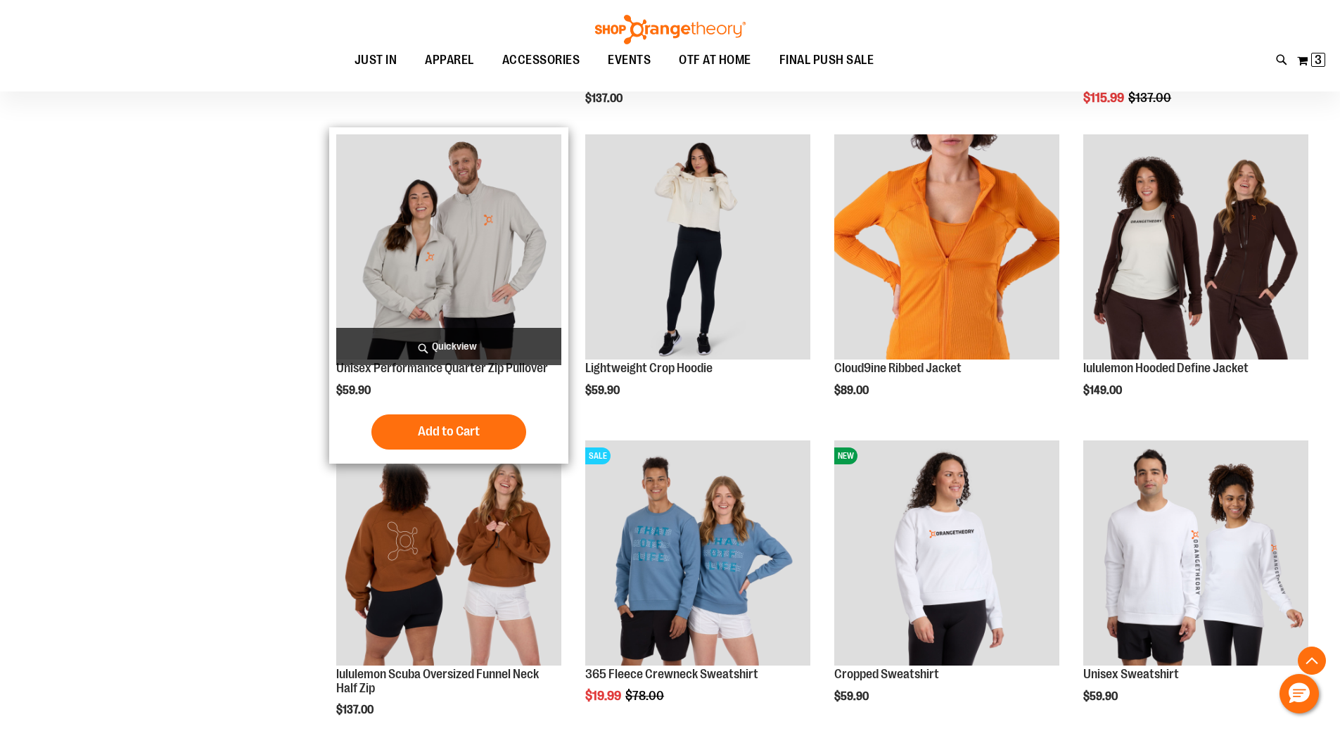
scroll to position [2250, 0]
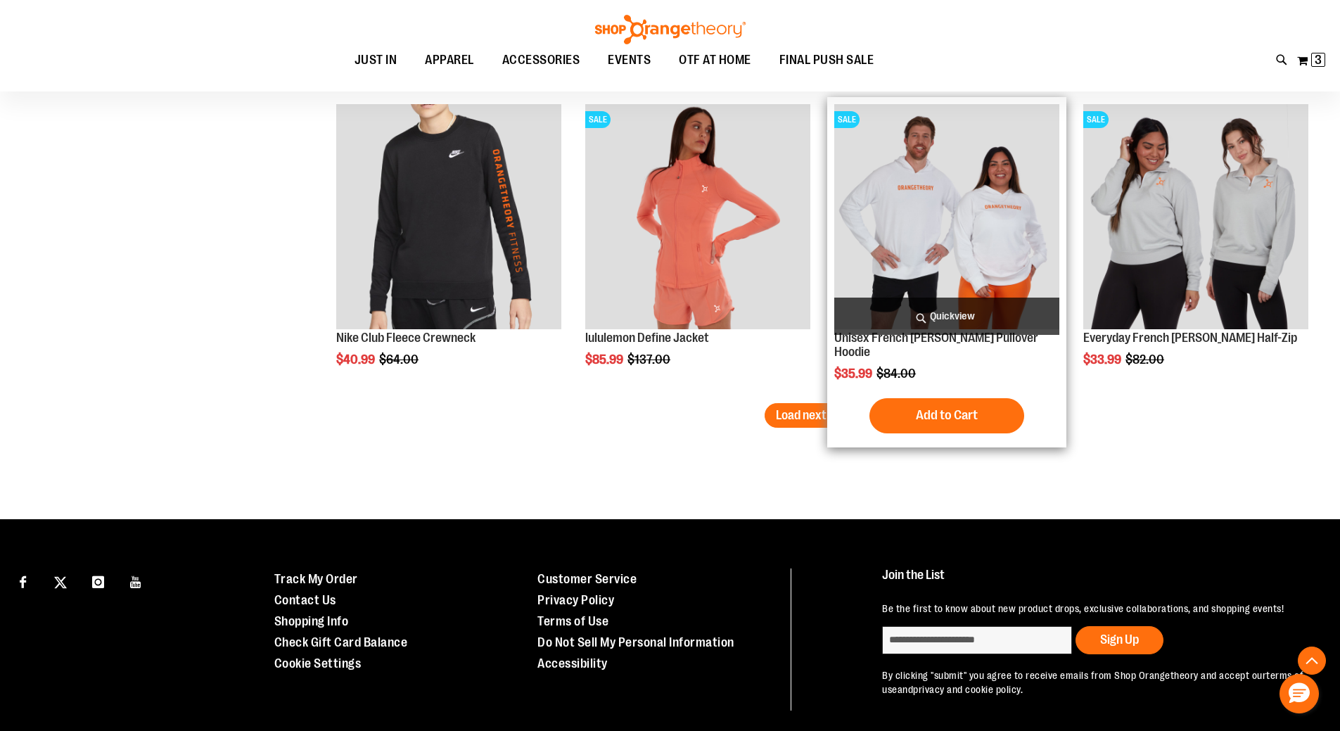
scroll to position [3587, 0]
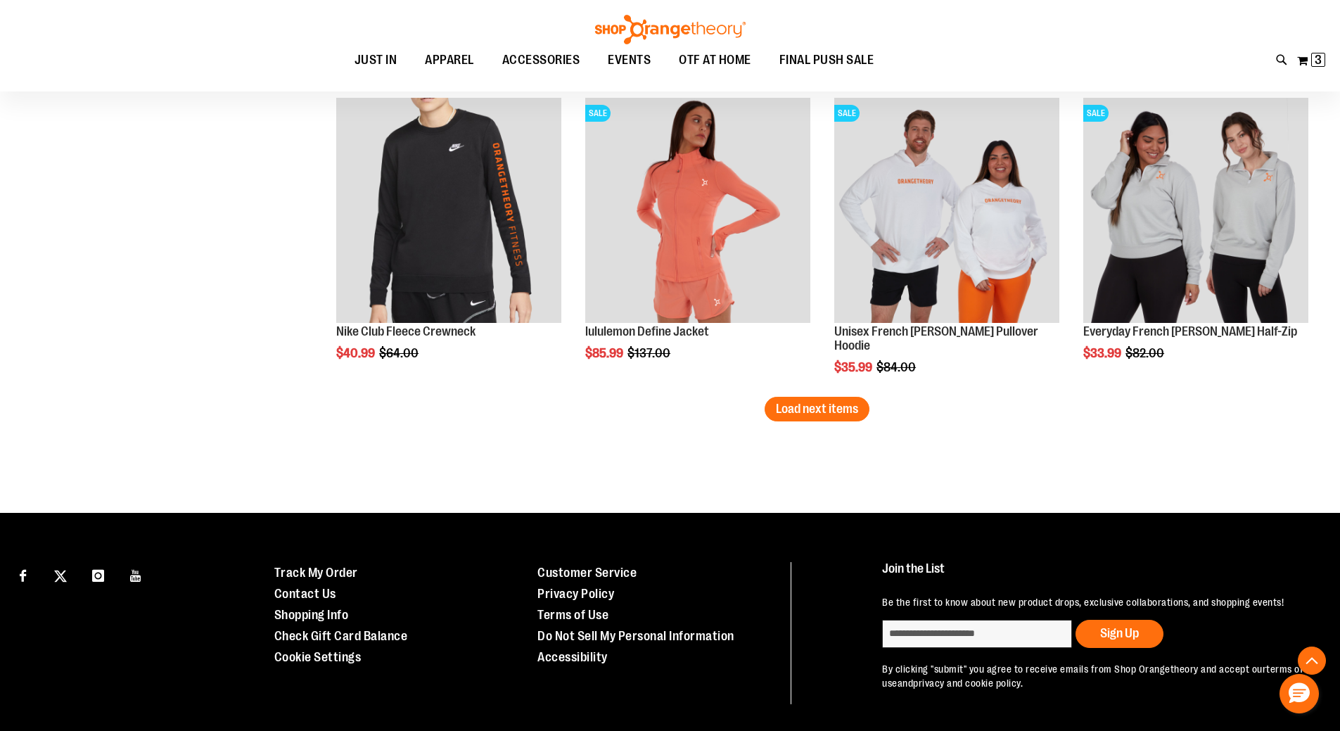
click at [841, 411] on span "Load next items" at bounding box center [817, 409] width 82 height 14
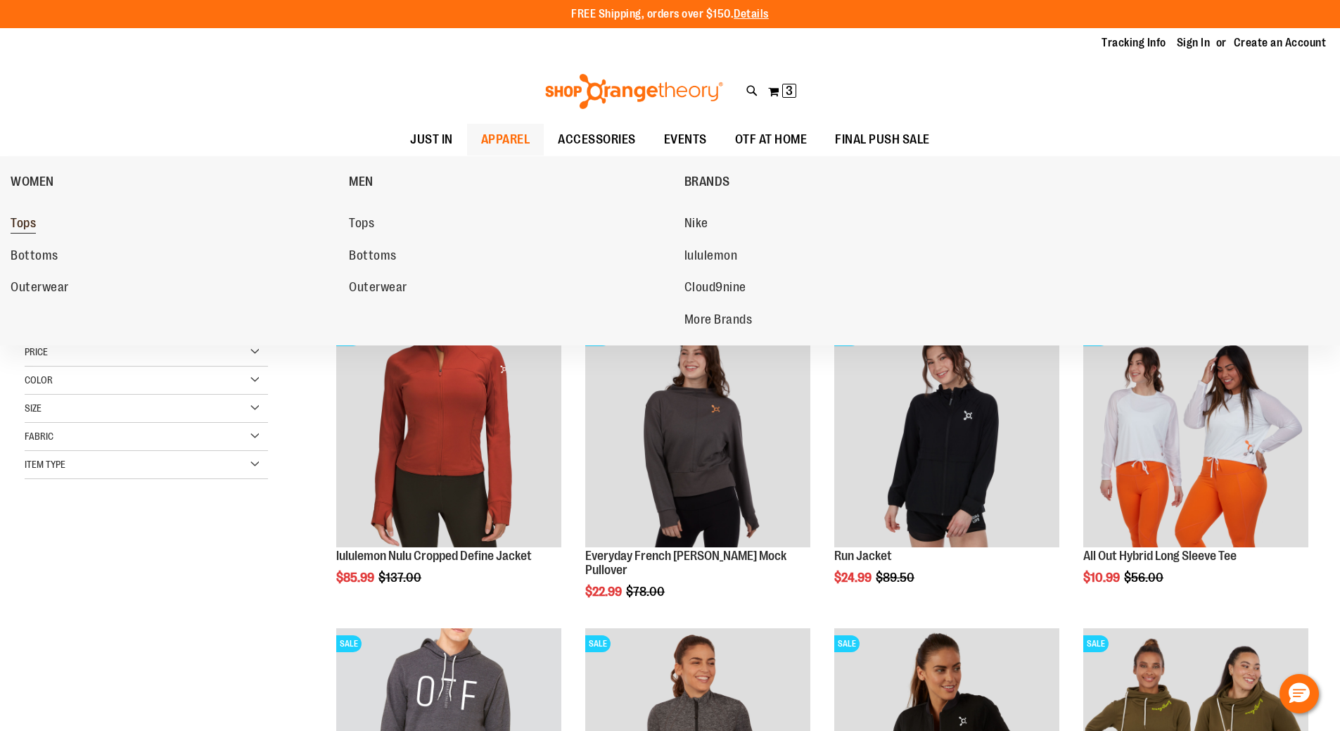
click at [23, 217] on span "Tops" at bounding box center [23, 225] width 25 height 18
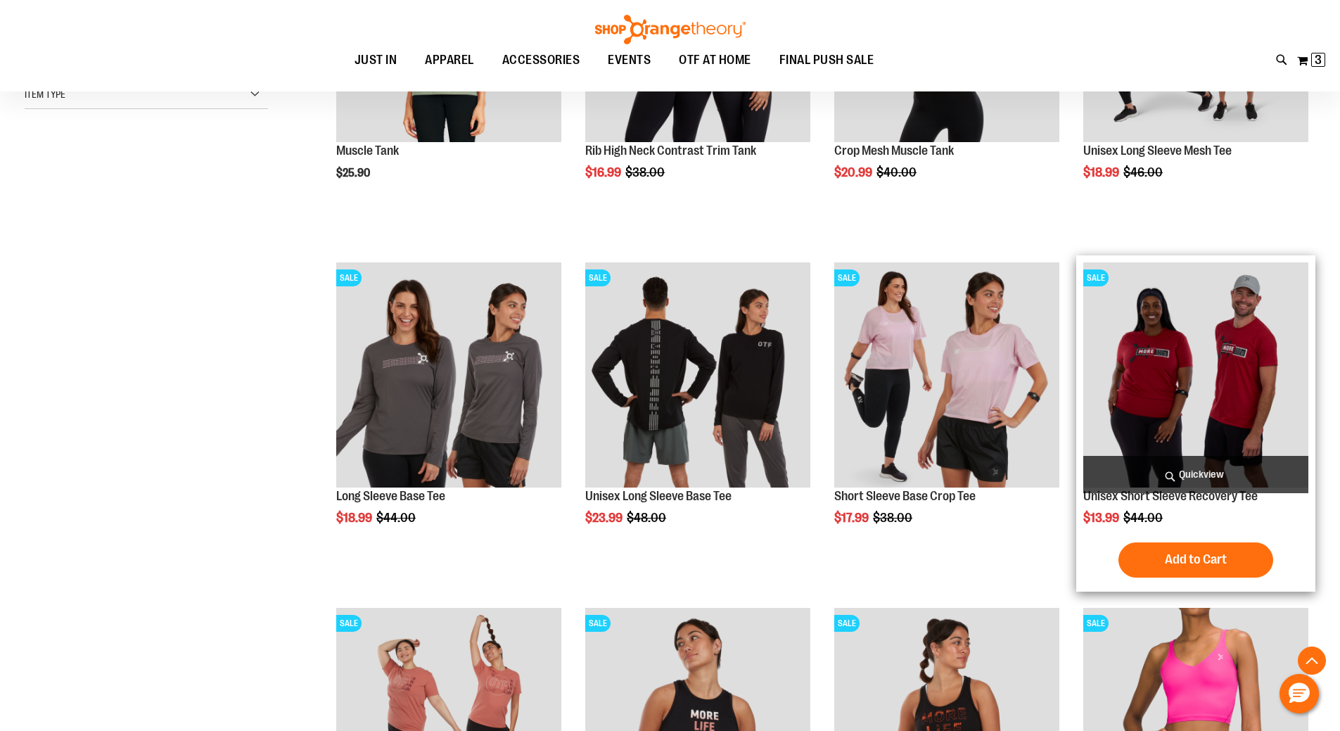
scroll to position [421, 0]
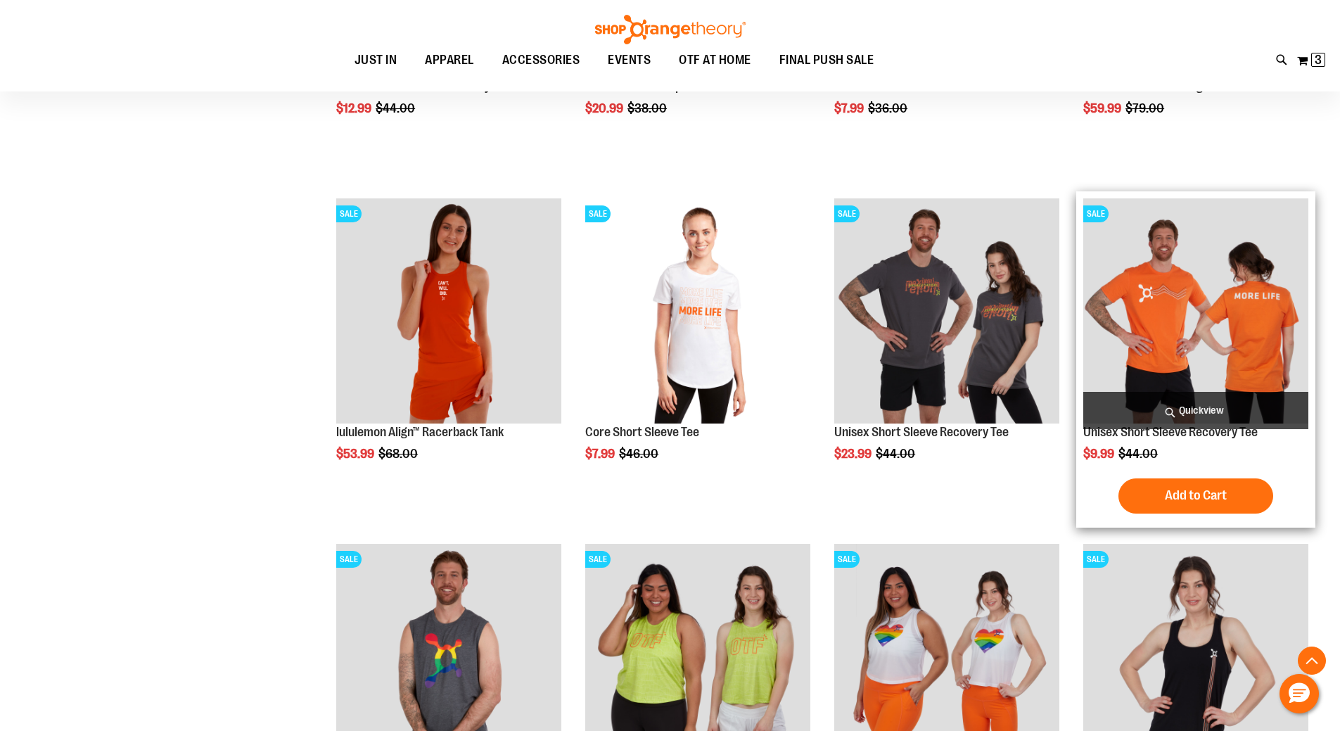
scroll to position [1125, 0]
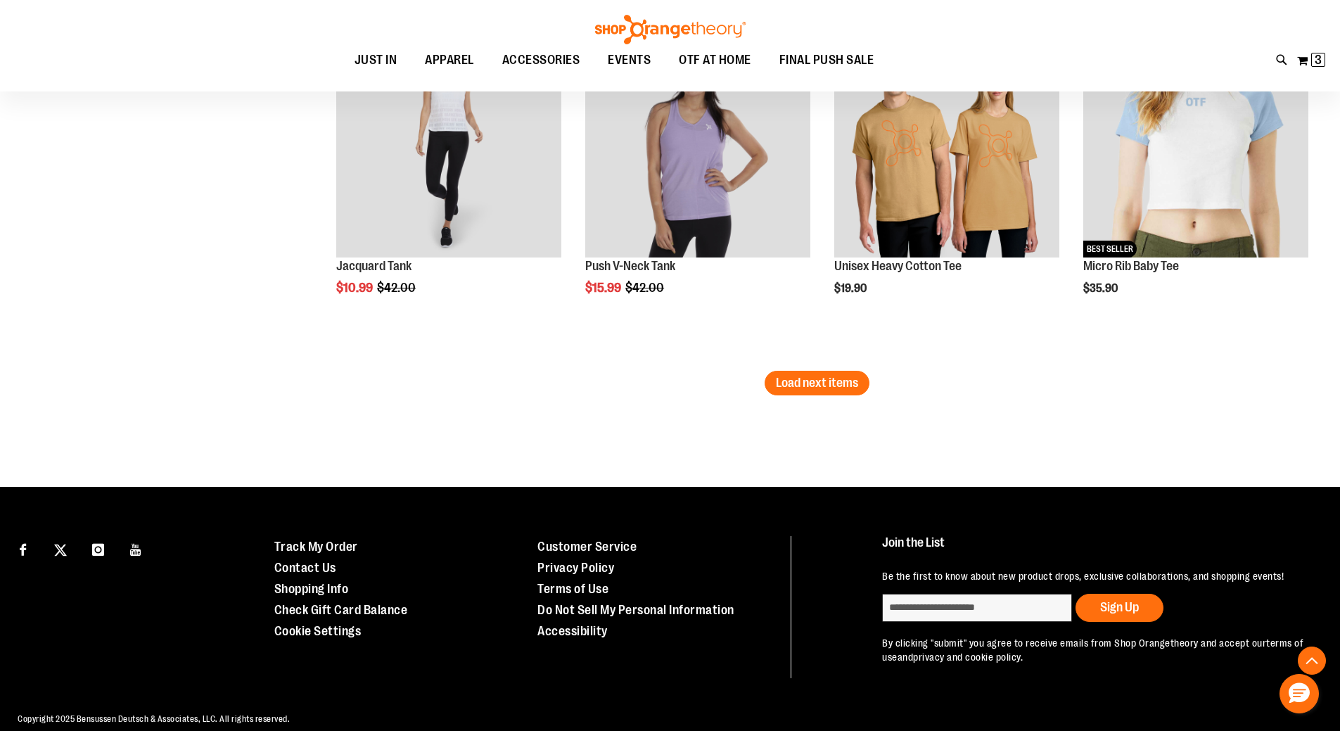
scroll to position [3024, 0]
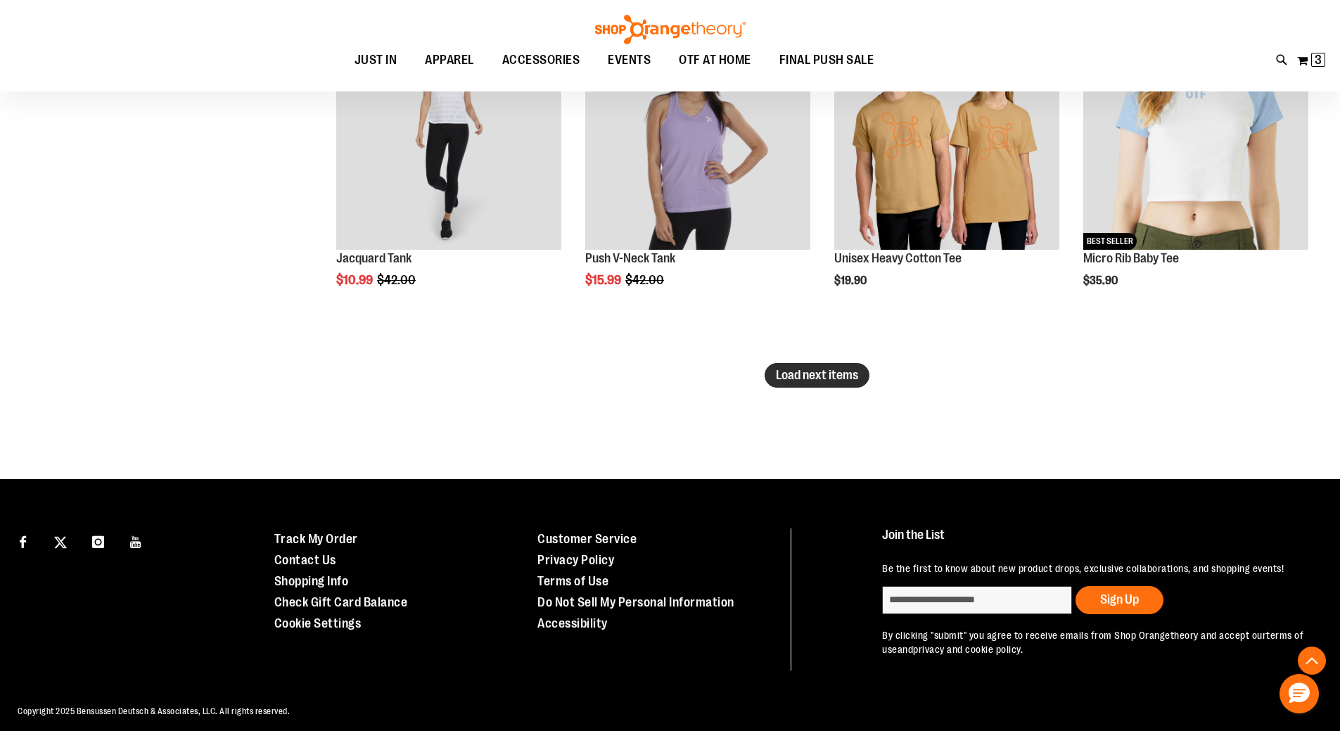
click at [840, 377] on span "Load next items" at bounding box center [817, 375] width 82 height 14
